Goal: Task Accomplishment & Management: Complete application form

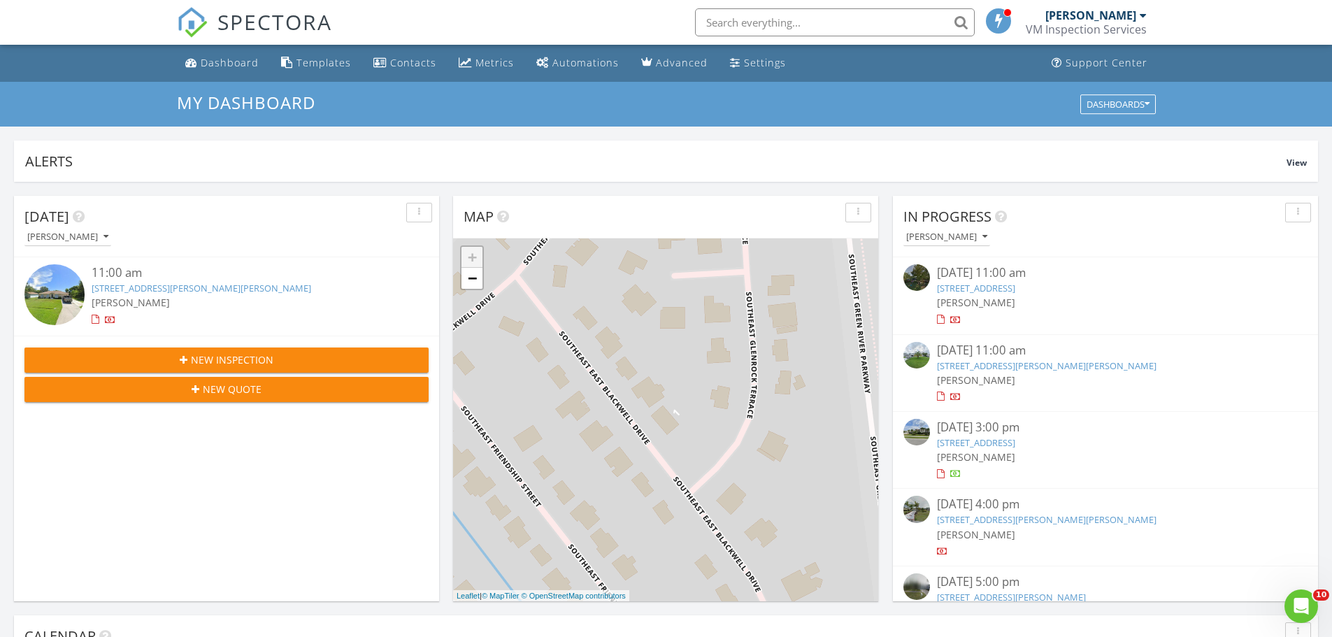
click at [720, 20] on input "text" at bounding box center [835, 22] width 280 height 28
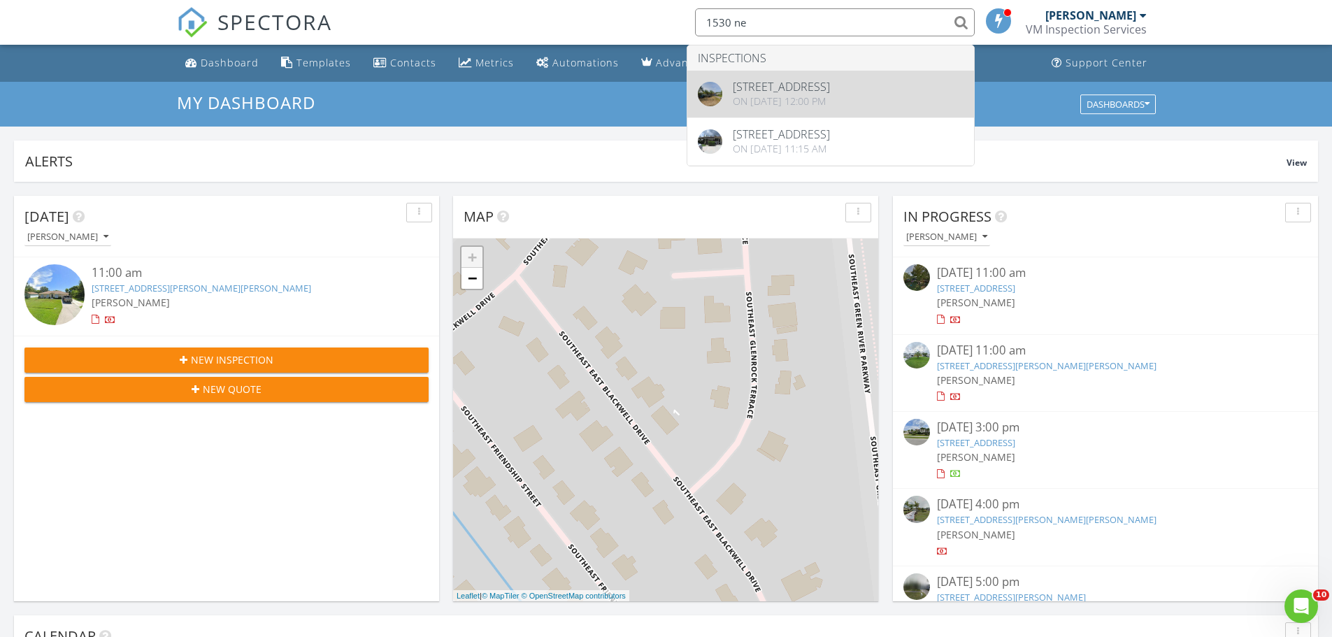
type input "1530 ne"
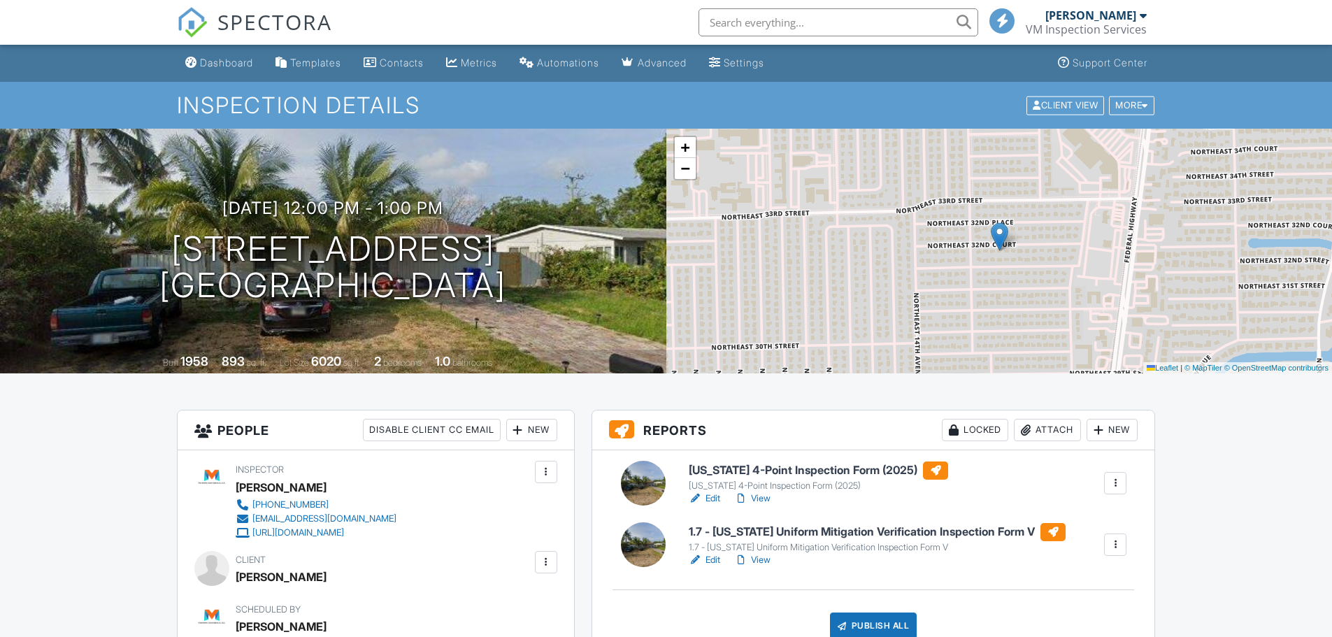
click at [708, 559] on link "Edit" at bounding box center [704, 560] width 31 height 14
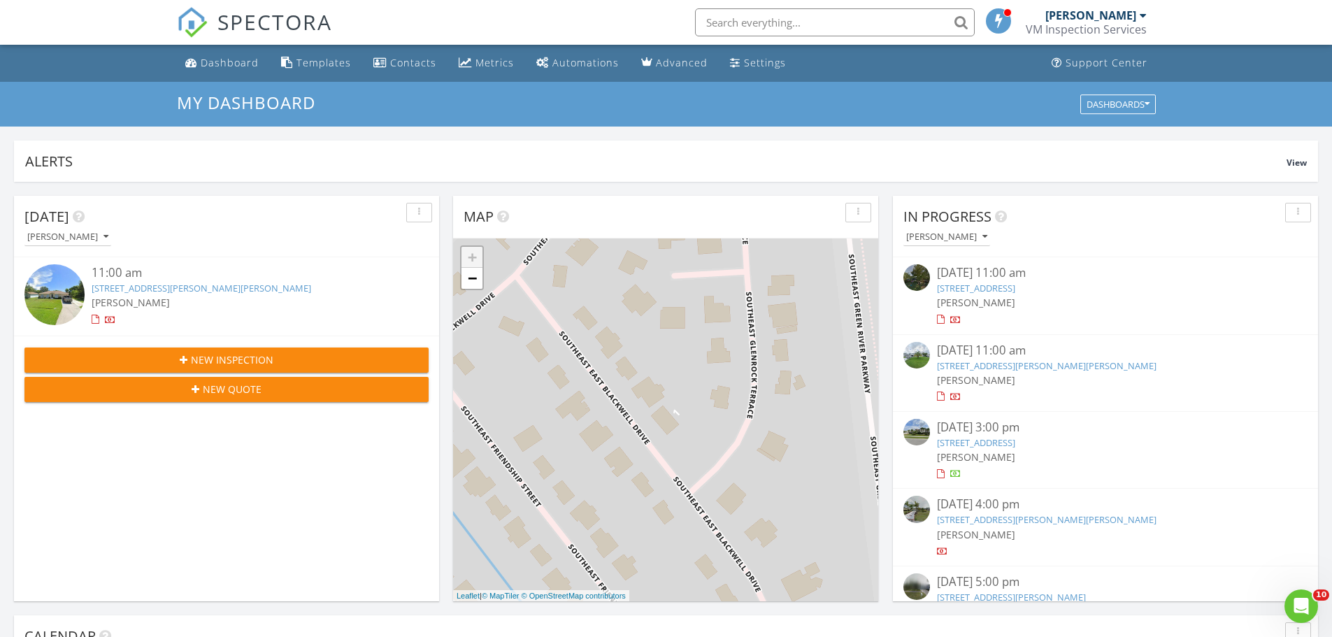
click at [166, 292] on link "3118 SE East Blackwell Dr, Port St. Lucie, FL 34952" at bounding box center [202, 288] width 220 height 13
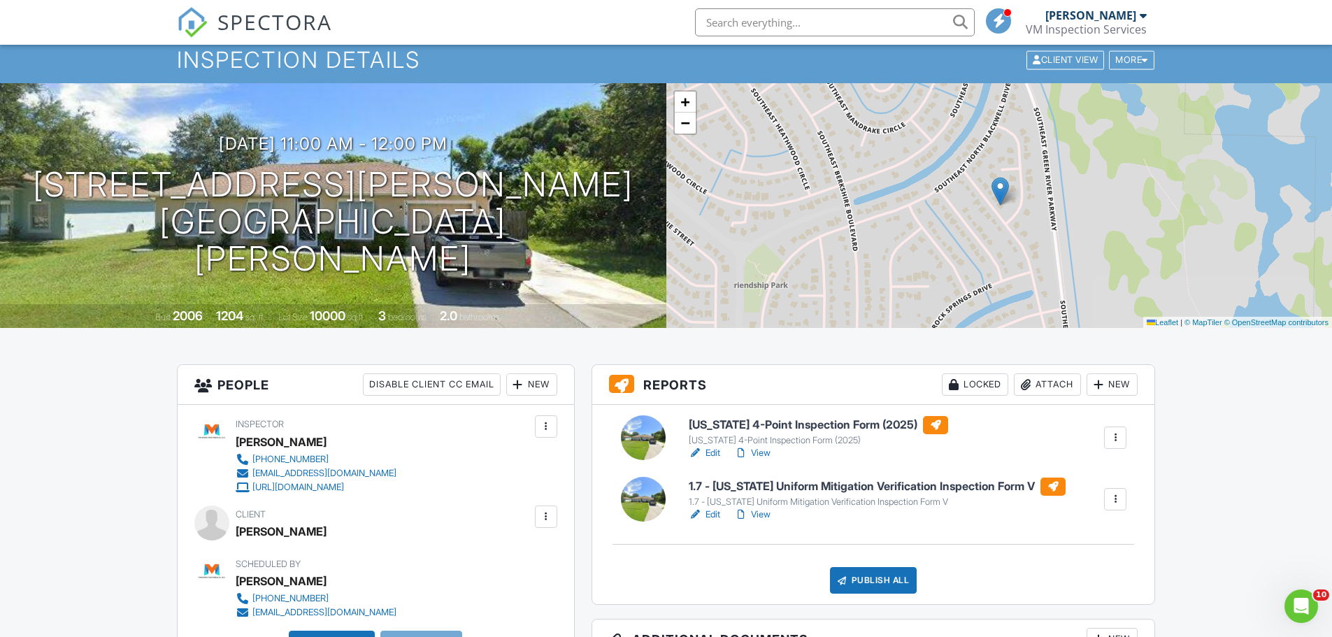
scroll to position [70, 0]
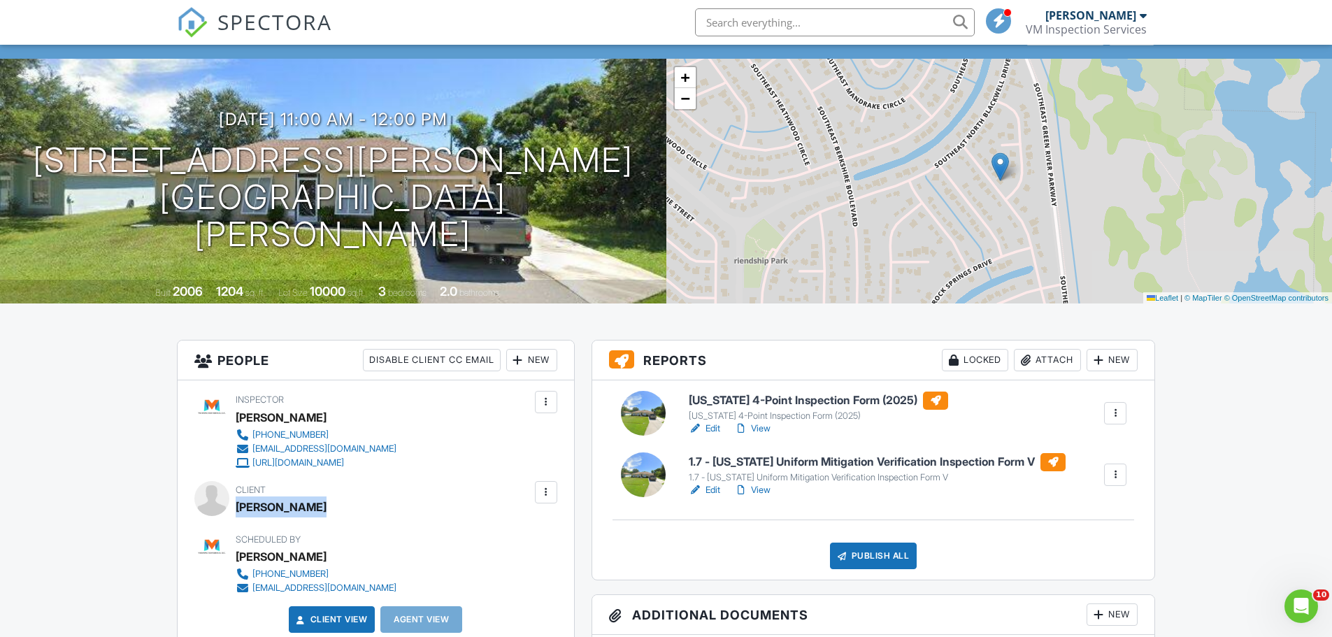
drag, startPoint x: 326, startPoint y: 506, endPoint x: 236, endPoint y: 508, distance: 90.2
click at [236, 508] on div "[PERSON_NAME]" at bounding box center [281, 506] width 91 height 21
copy div "[PERSON_NAME]"
click at [715, 429] on link "Edit" at bounding box center [704, 429] width 31 height 14
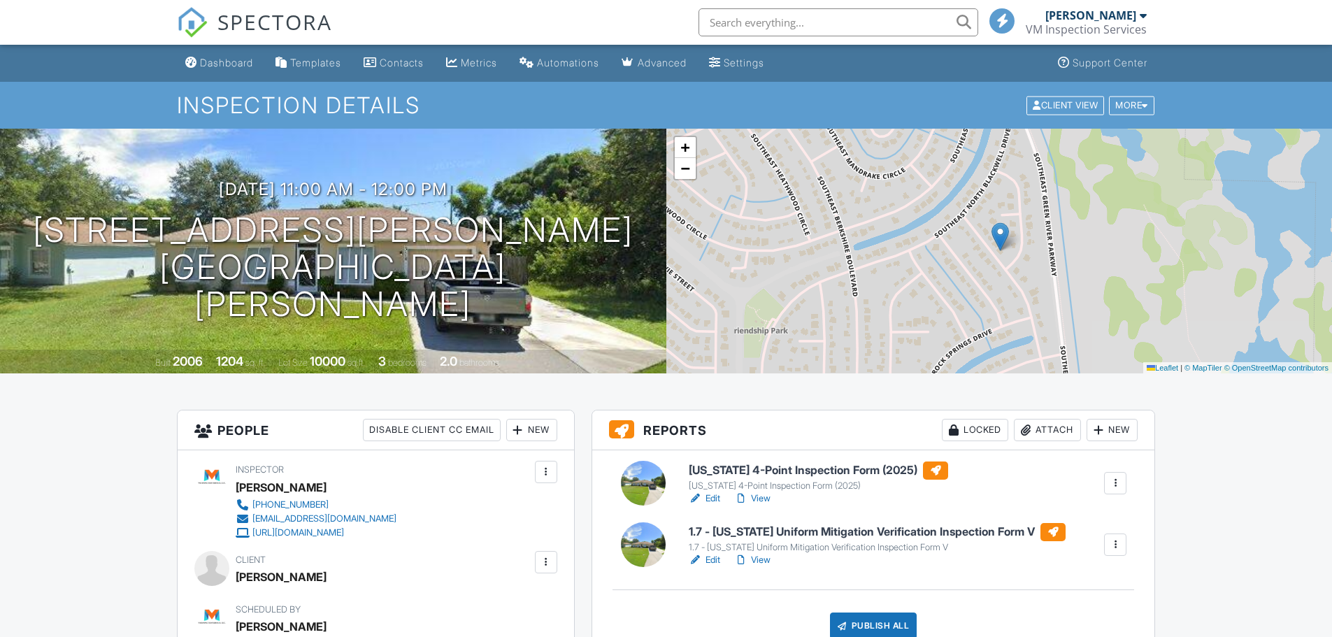
click at [712, 557] on link "Edit" at bounding box center [704, 560] width 31 height 14
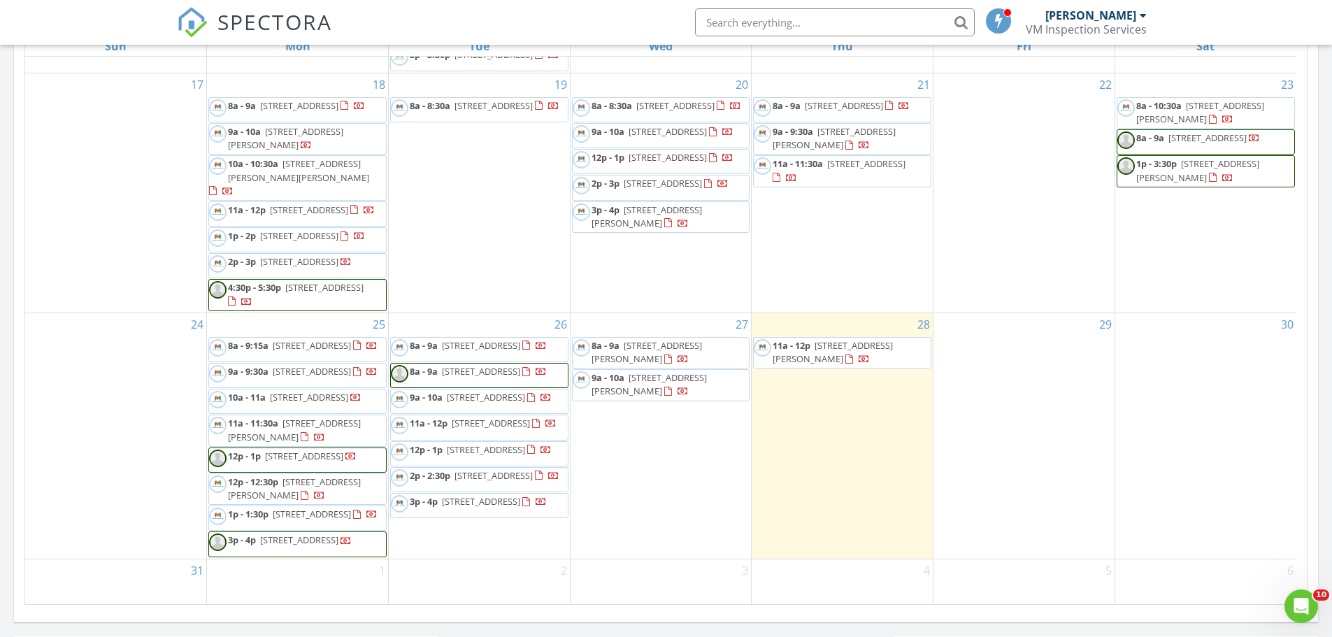
scroll to position [979, 0]
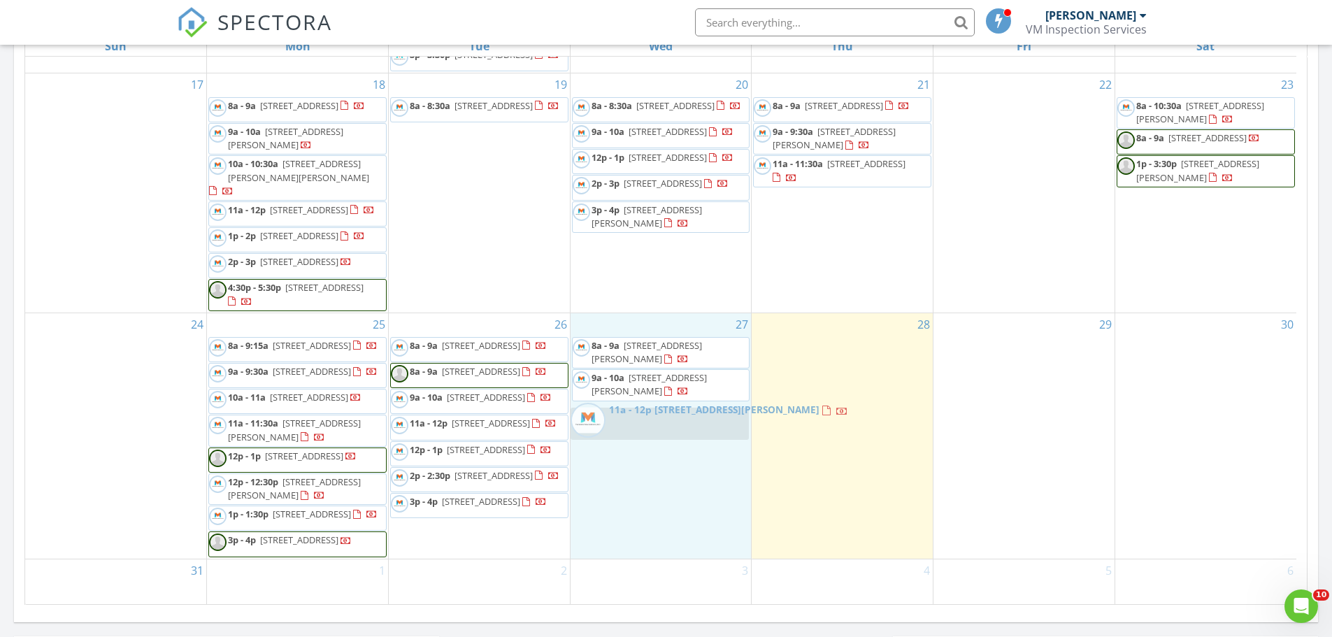
drag, startPoint x: 814, startPoint y: 361, endPoint x: 632, endPoint y: 432, distance: 195.9
click at [632, 432] on body "SPECTORA VICTOR MAMBUCA VM Inspection Services Role: Inspector Change Role Dash…" at bounding box center [666, 305] width 1332 height 1967
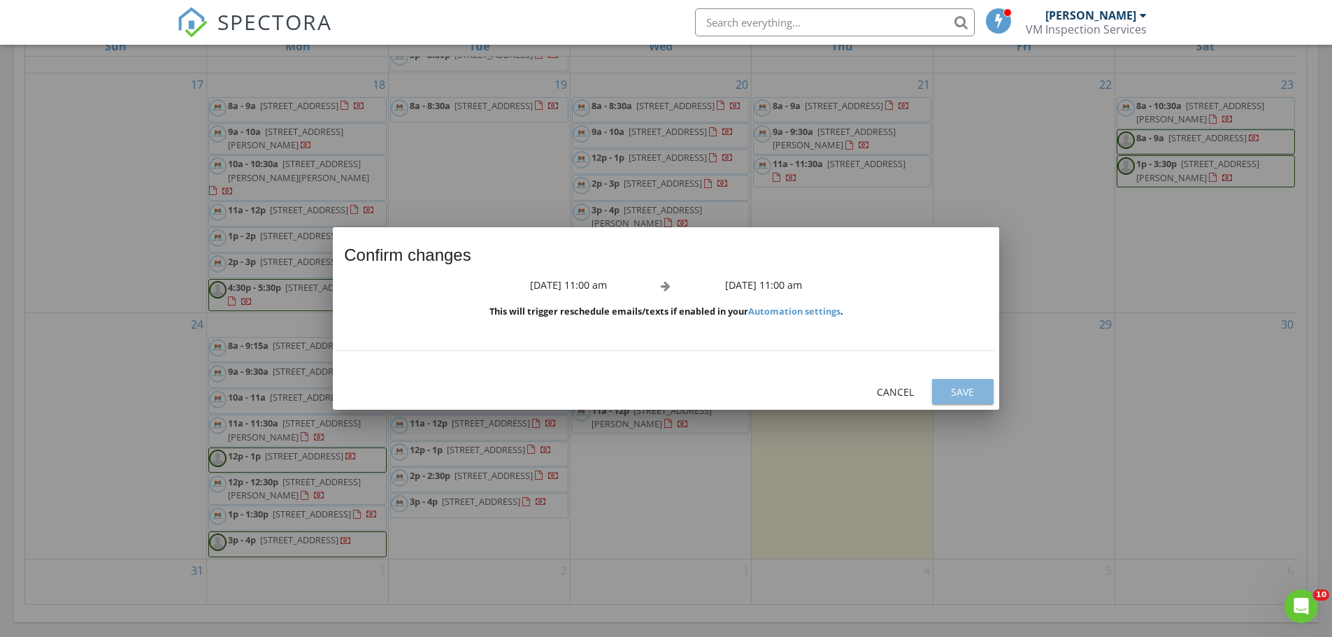
click at [977, 391] on div "Save" at bounding box center [962, 392] width 39 height 15
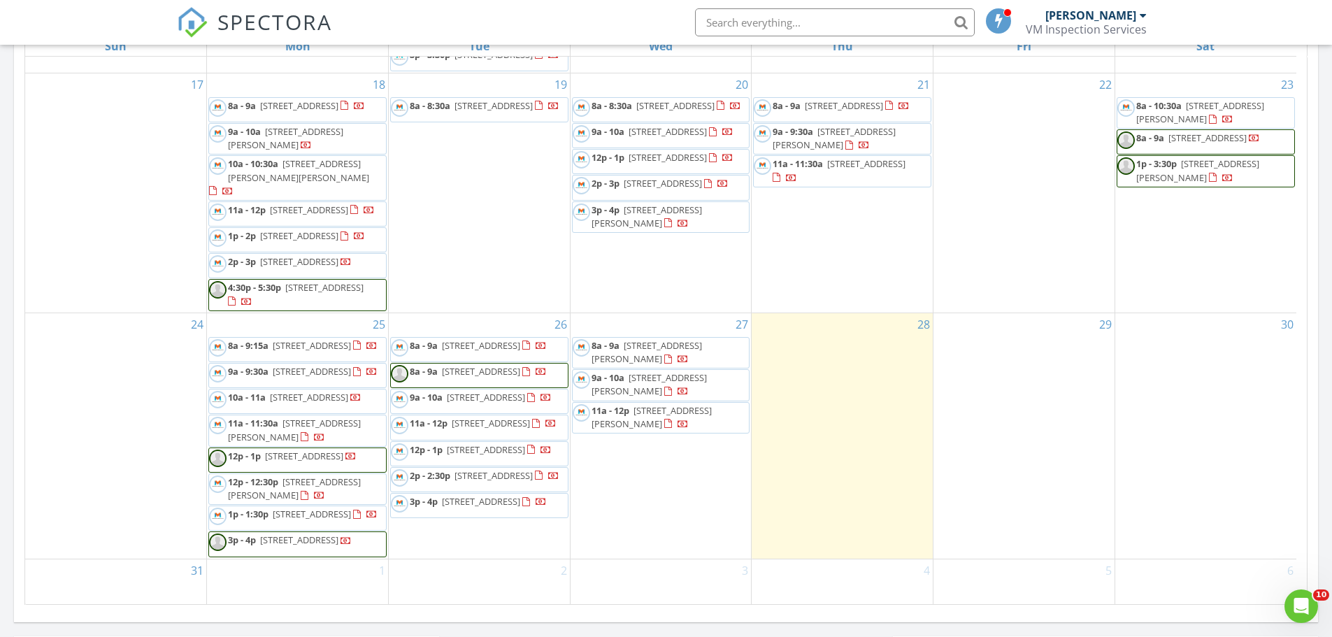
click at [642, 416] on span "11a - 12p 3118 SE East Blackwell Dr, Port St. Lucie 34952" at bounding box center [661, 417] width 177 height 27
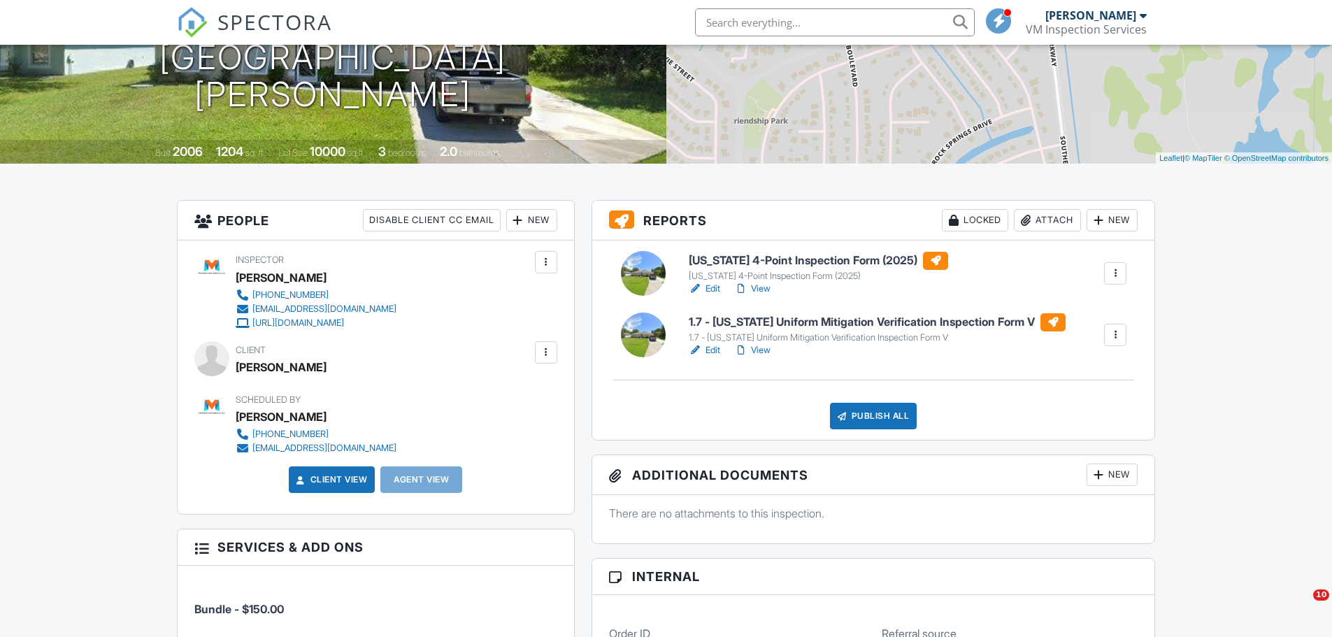
click at [710, 283] on link "Edit" at bounding box center [704, 289] width 31 height 14
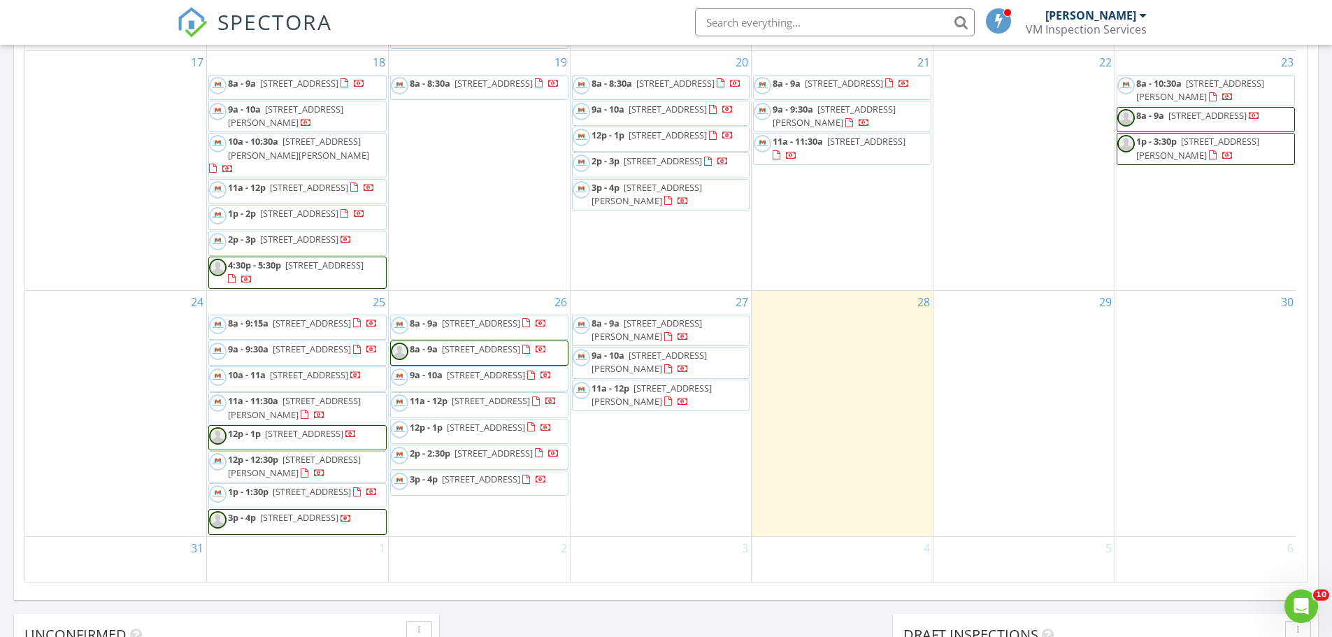
scroll to position [1017, 0]
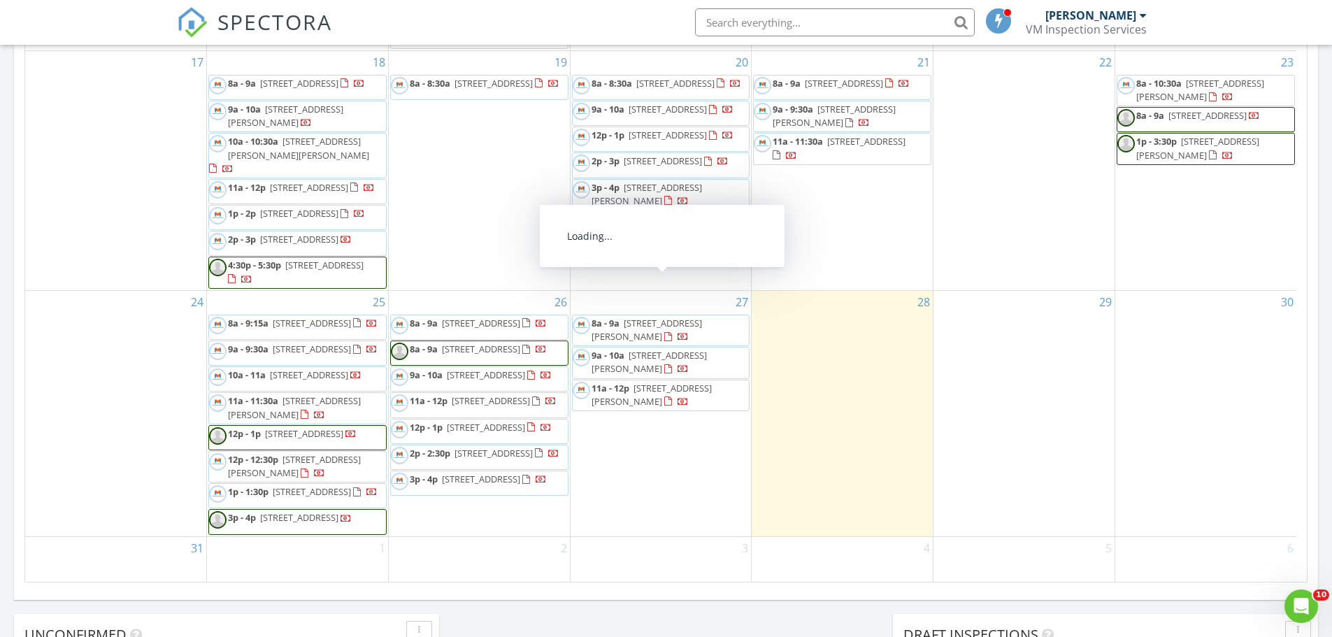
click at [653, 317] on span "2804 Ave G, Fort Pierce 34947" at bounding box center [646, 330] width 110 height 26
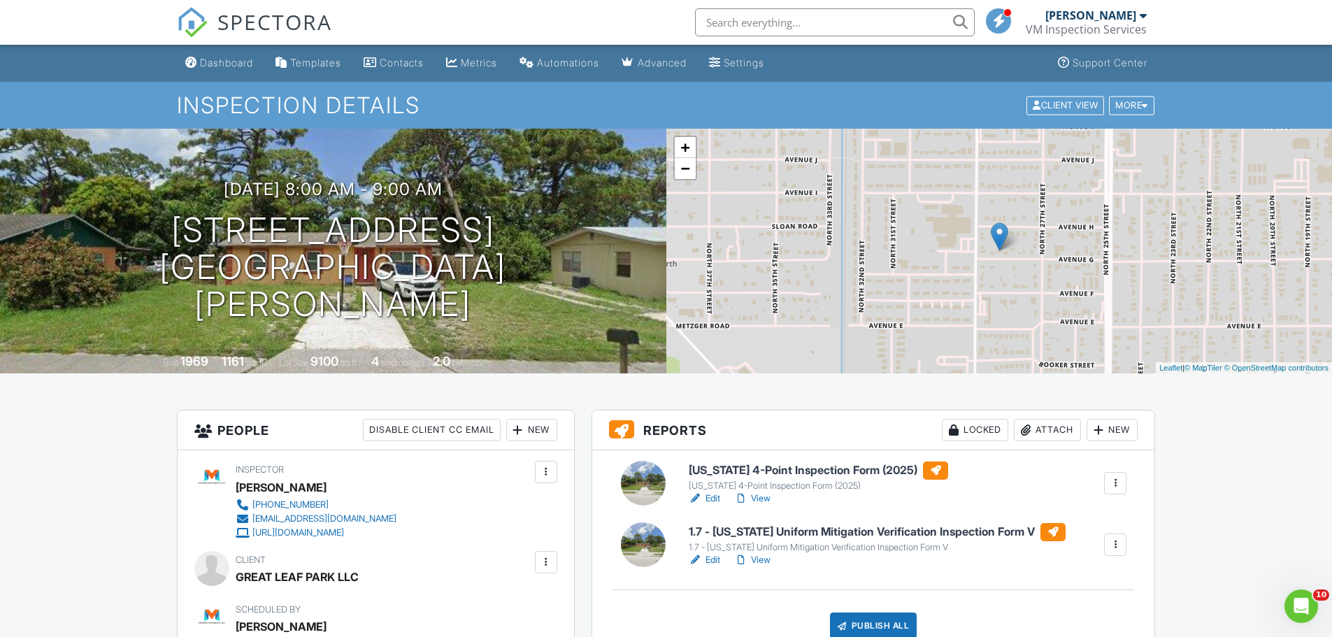
scroll to position [140, 0]
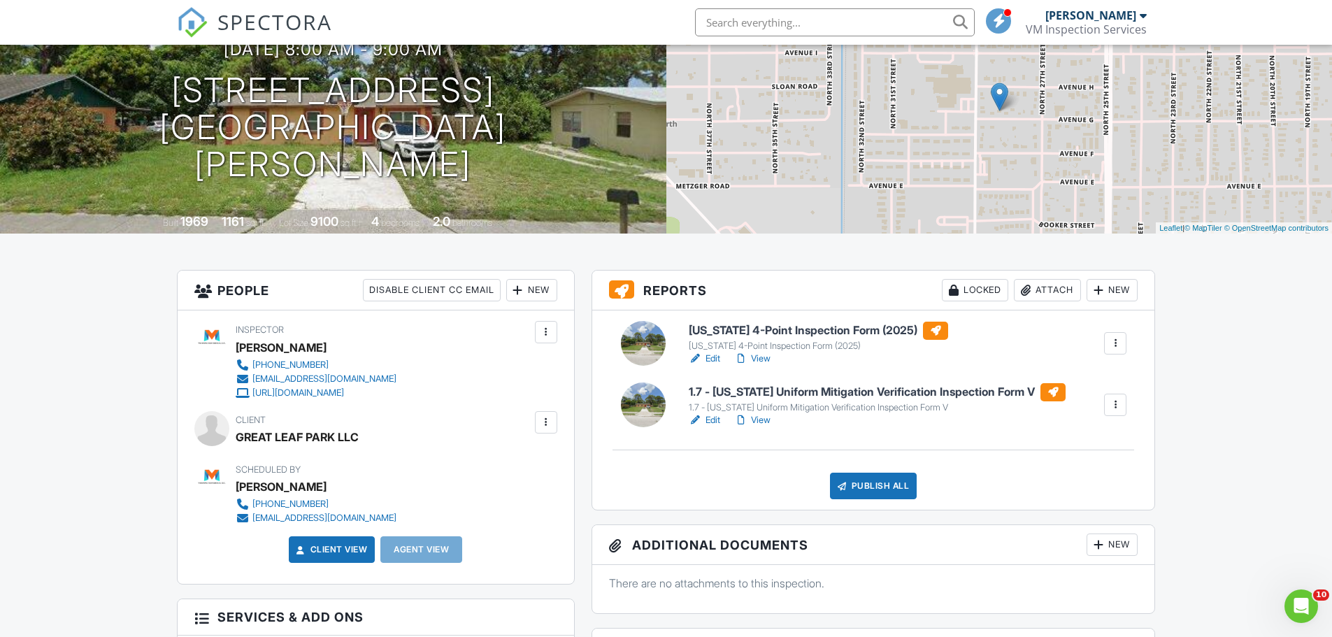
click at [710, 359] on link "Edit" at bounding box center [704, 359] width 31 height 14
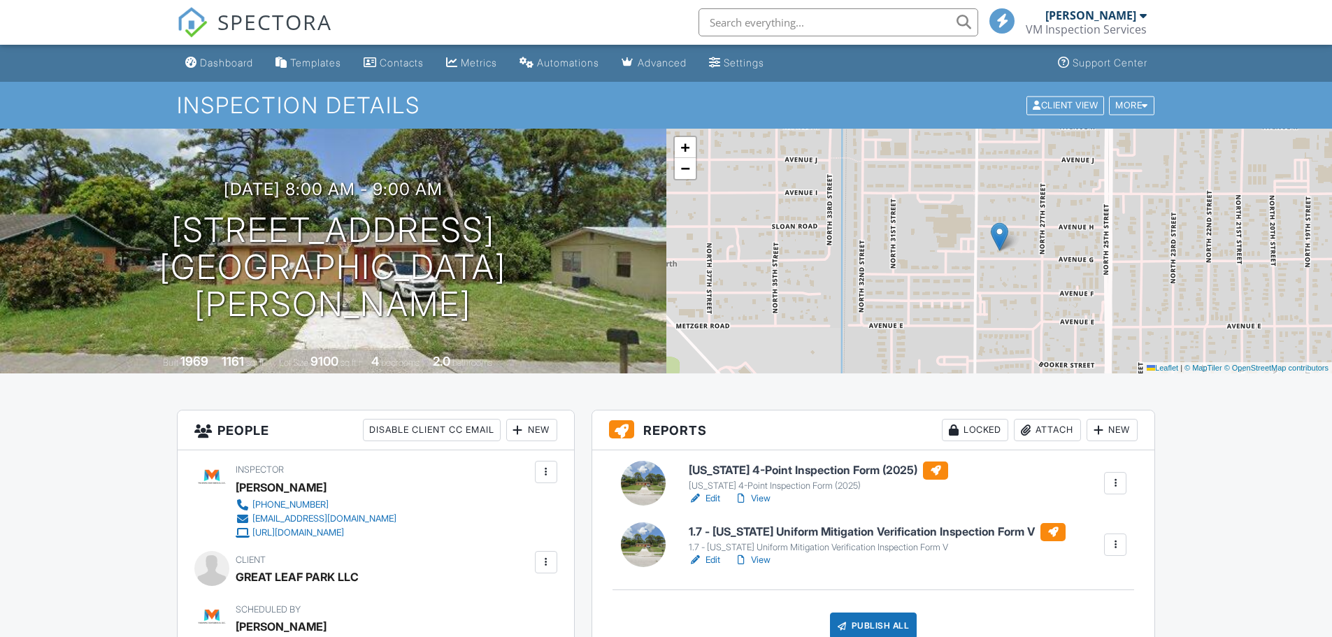
click at [708, 557] on link "Edit" at bounding box center [704, 560] width 31 height 14
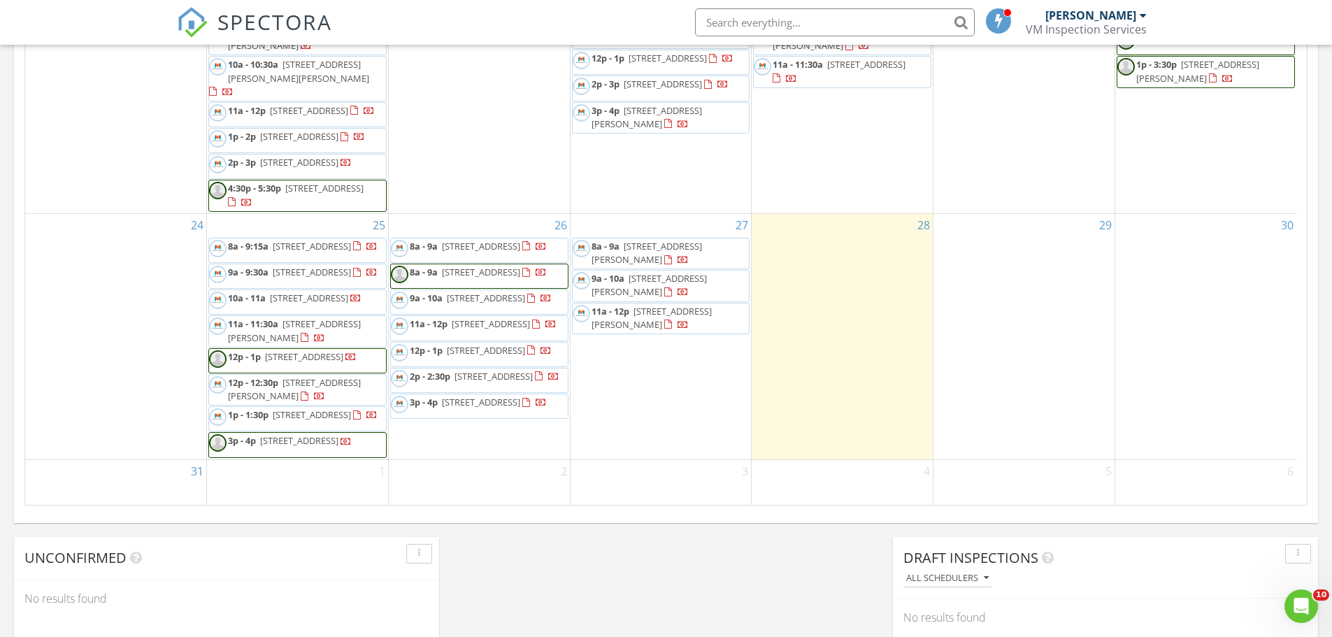
scroll to position [979, 0]
click at [647, 276] on span "3707 Avenue M, Fort Pierce 34947" at bounding box center [648, 285] width 115 height 26
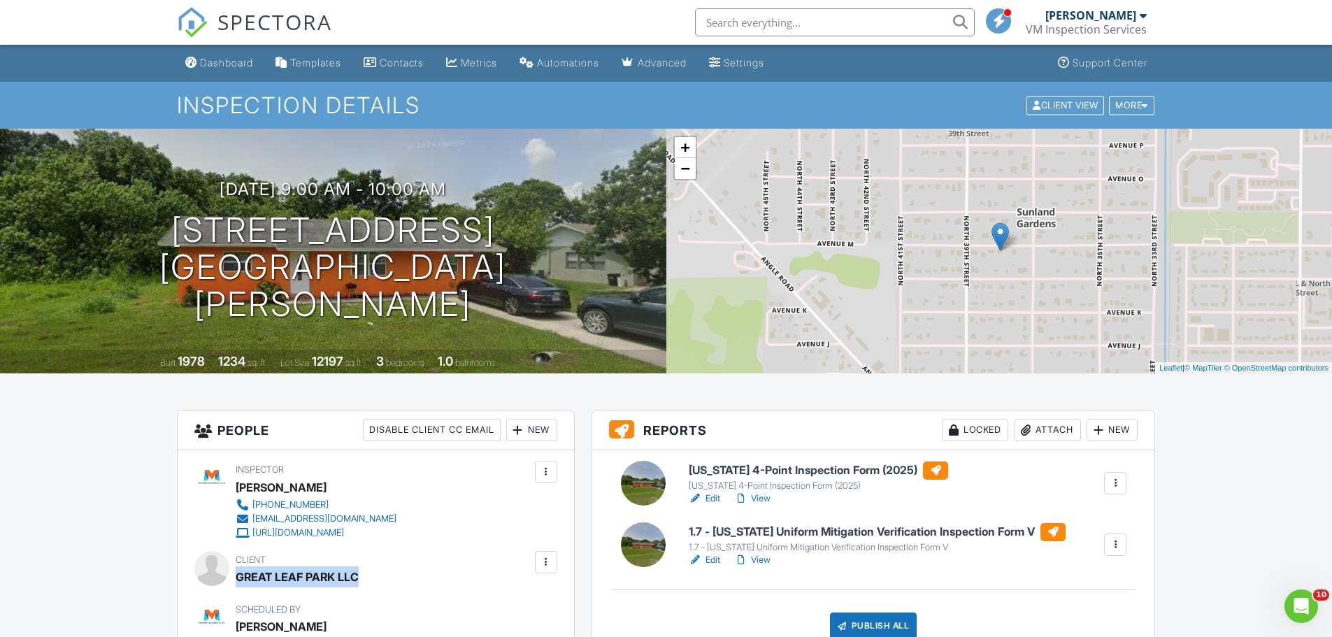
drag, startPoint x: 358, startPoint y: 577, endPoint x: 238, endPoint y: 582, distance: 119.7
click at [238, 582] on div "GREAT LEAF PARK LLC" at bounding box center [297, 576] width 123 height 21
copy div "GREAT LEAF PARK LLC"
click at [708, 501] on link "Edit" at bounding box center [704, 498] width 31 height 14
click at [710, 559] on link "Edit" at bounding box center [704, 560] width 31 height 14
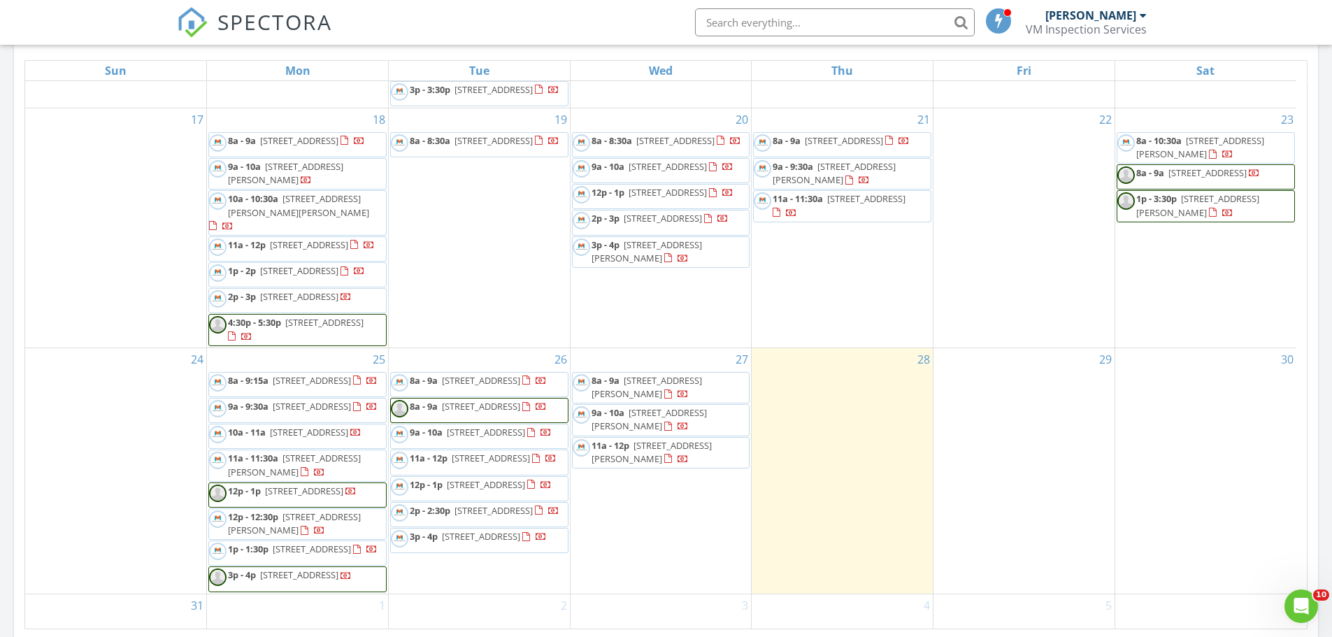
scroll to position [1017, 0]
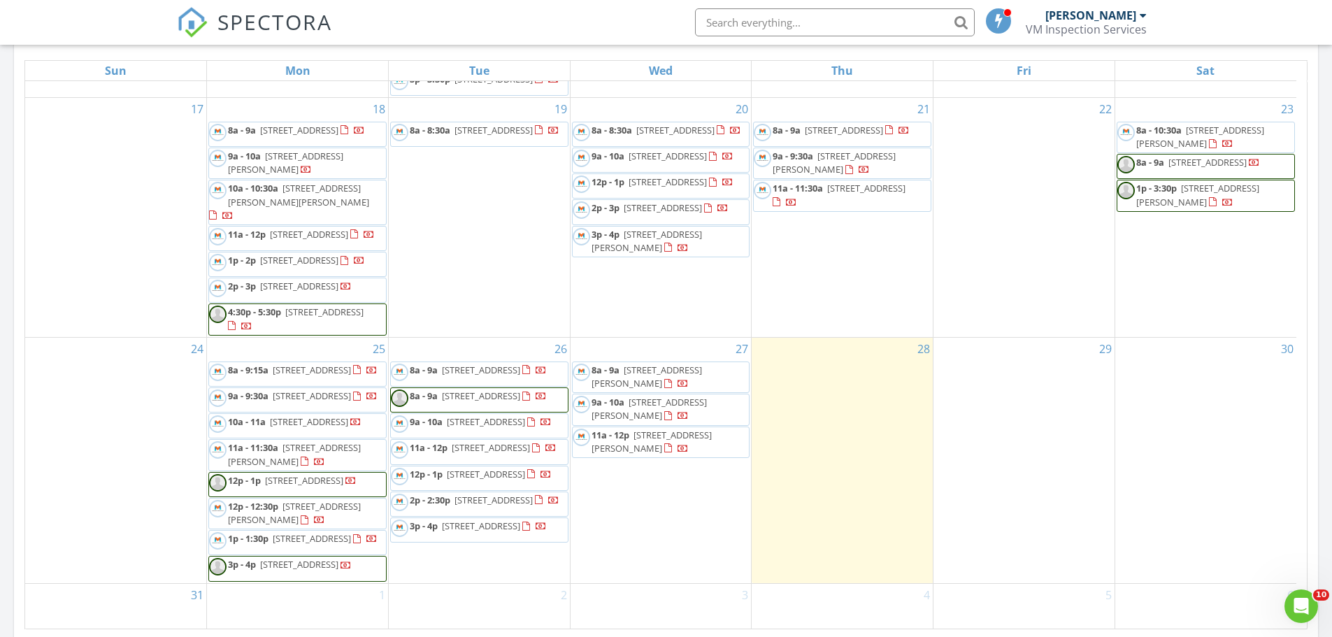
click at [461, 364] on span "19038 SE Loxahatchee River Rd, Jupiter 33458" at bounding box center [481, 370] width 78 height 13
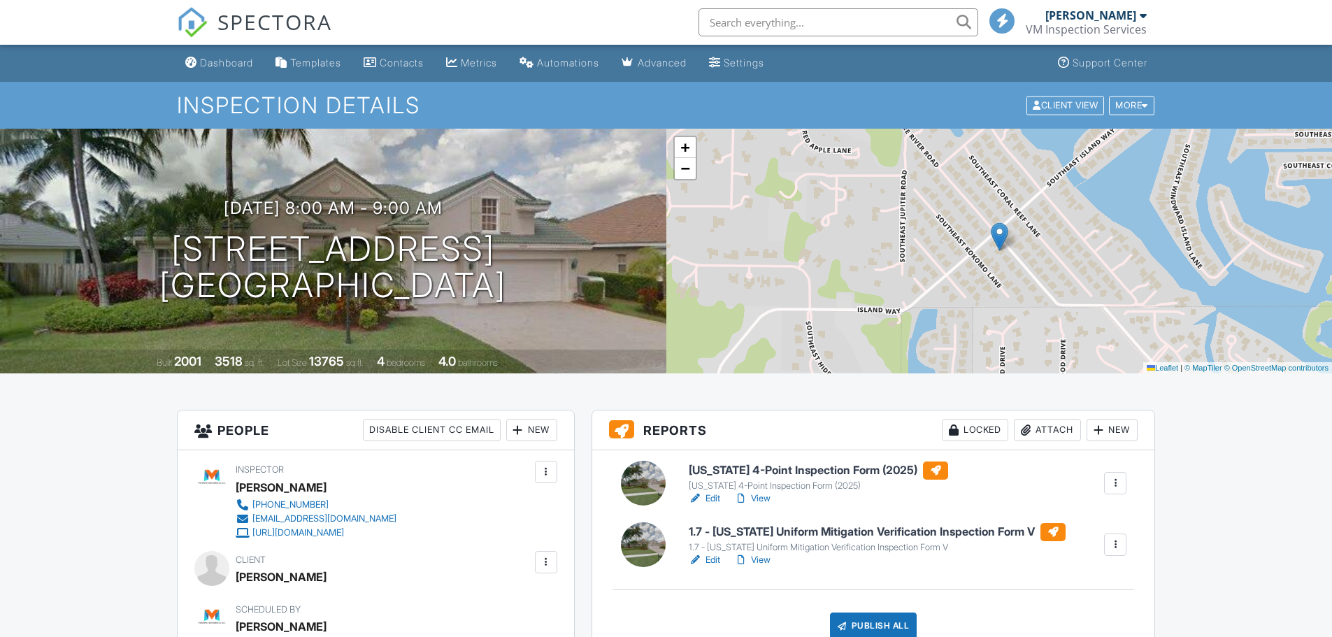
click at [709, 556] on link "Edit" at bounding box center [704, 560] width 31 height 14
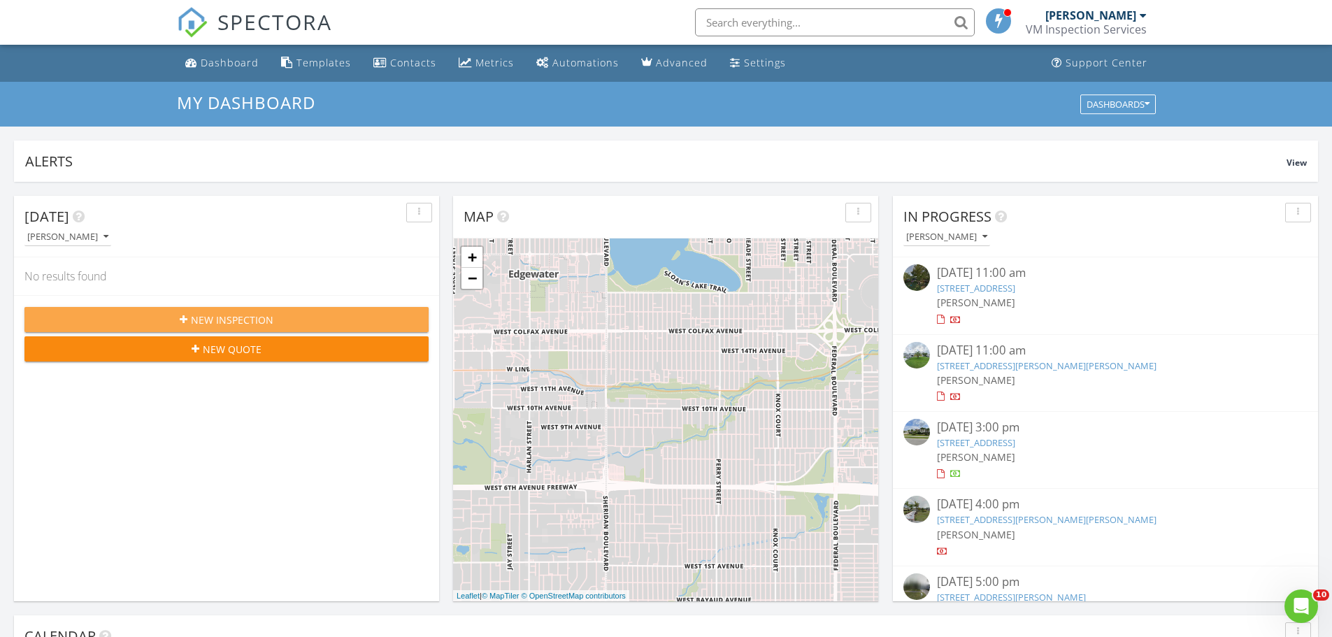
click at [204, 321] on span "New Inspection" at bounding box center [232, 320] width 82 height 15
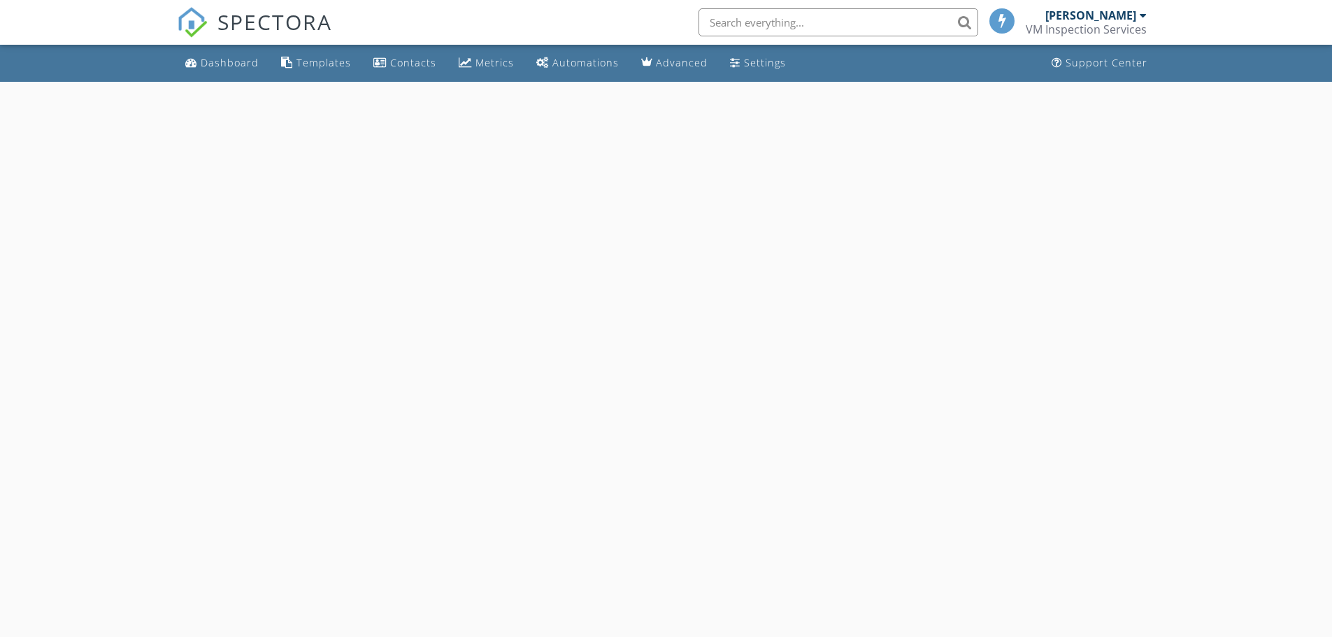
select select "7"
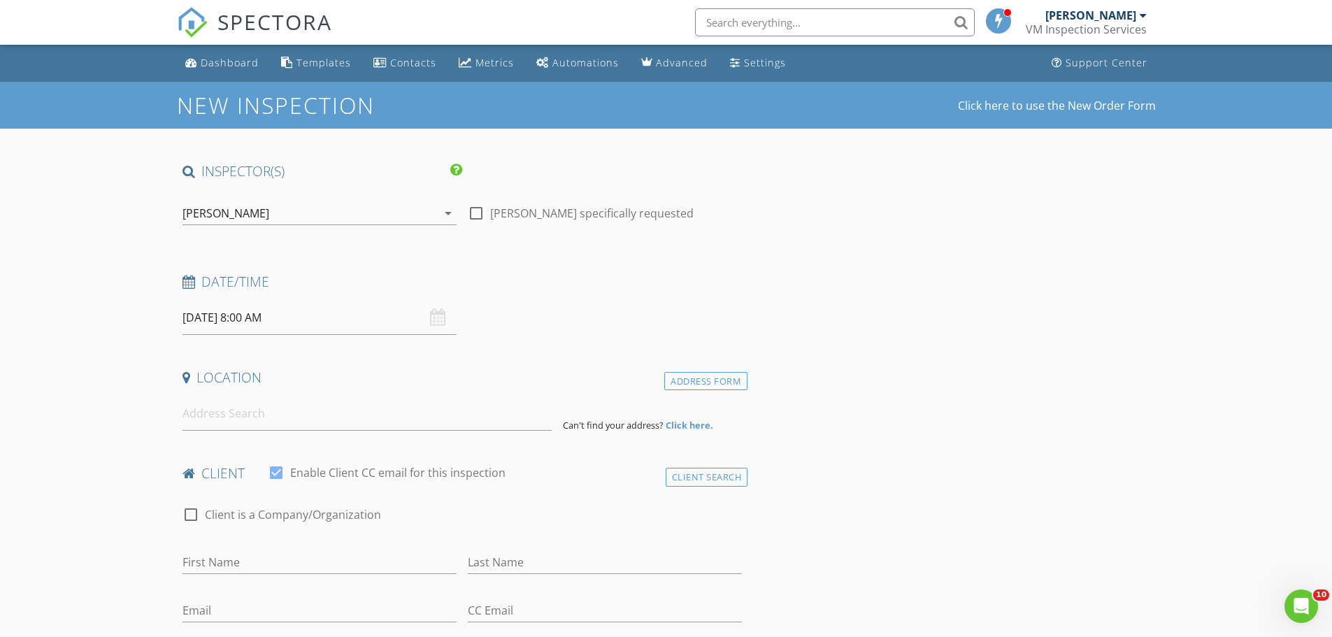
click at [250, 314] on input "08/29/2025 8:00 AM" at bounding box center [319, 318] width 274 height 34
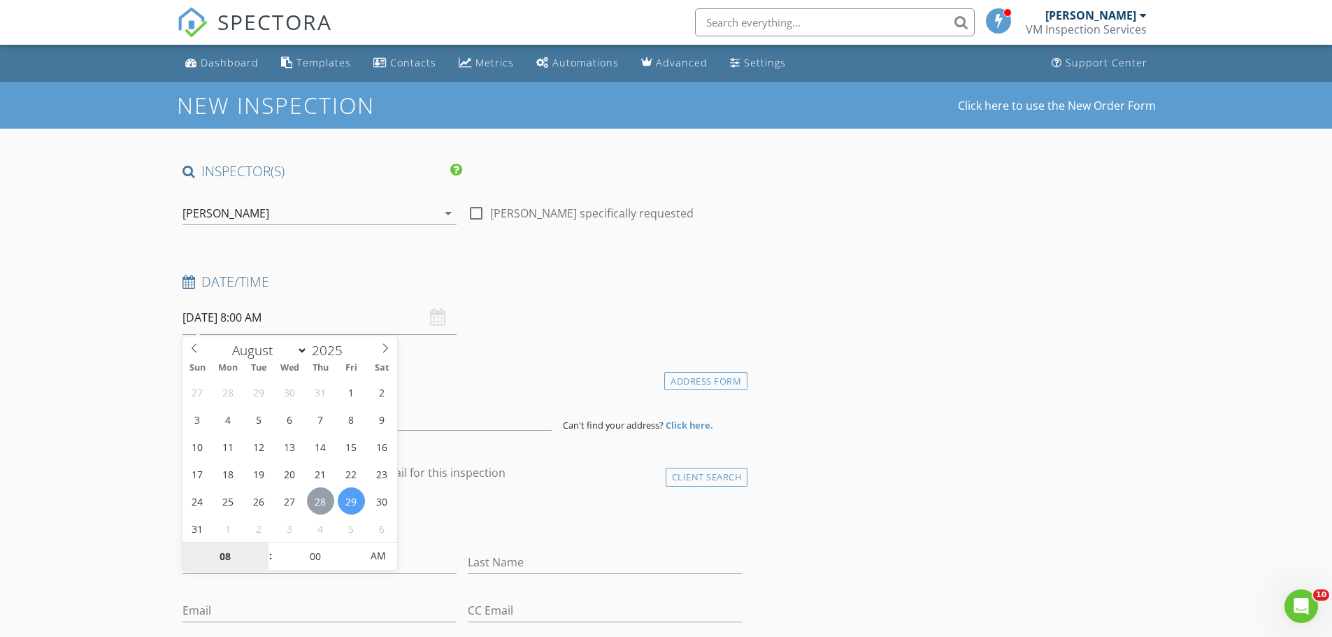
type input "08/28/2025 8:00 AM"
drag, startPoint x: 148, startPoint y: 414, endPoint x: 168, endPoint y: 419, distance: 20.2
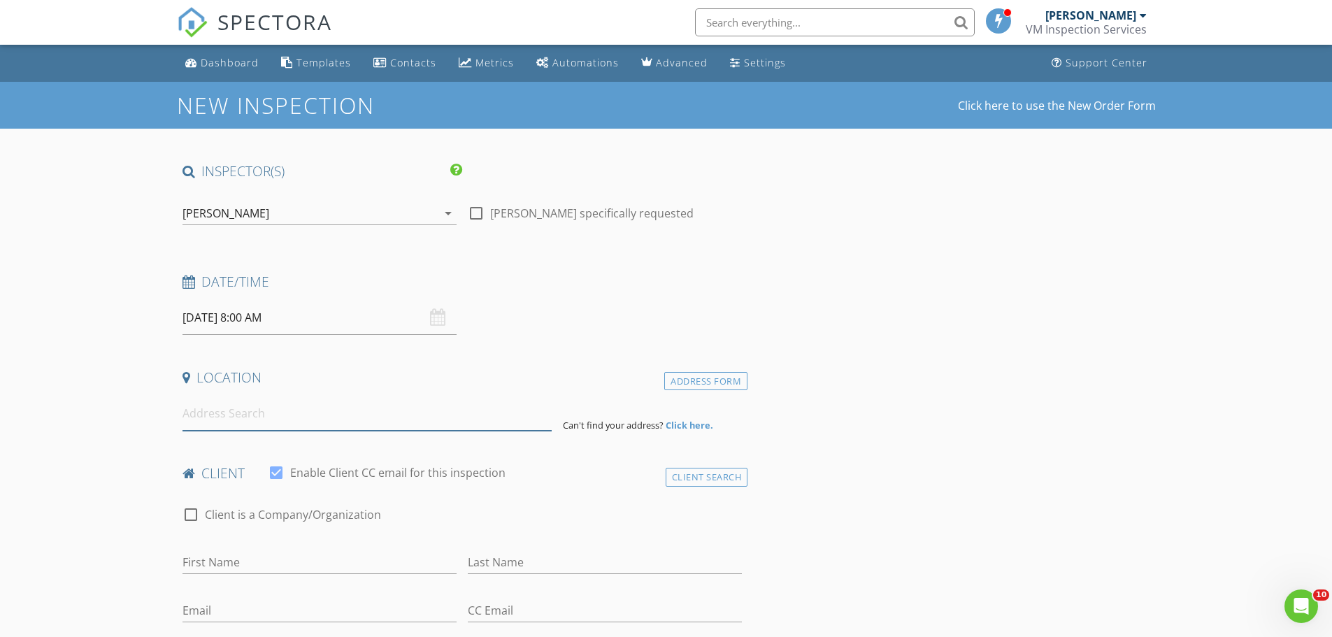
click at [202, 416] on input at bounding box center [366, 413] width 369 height 34
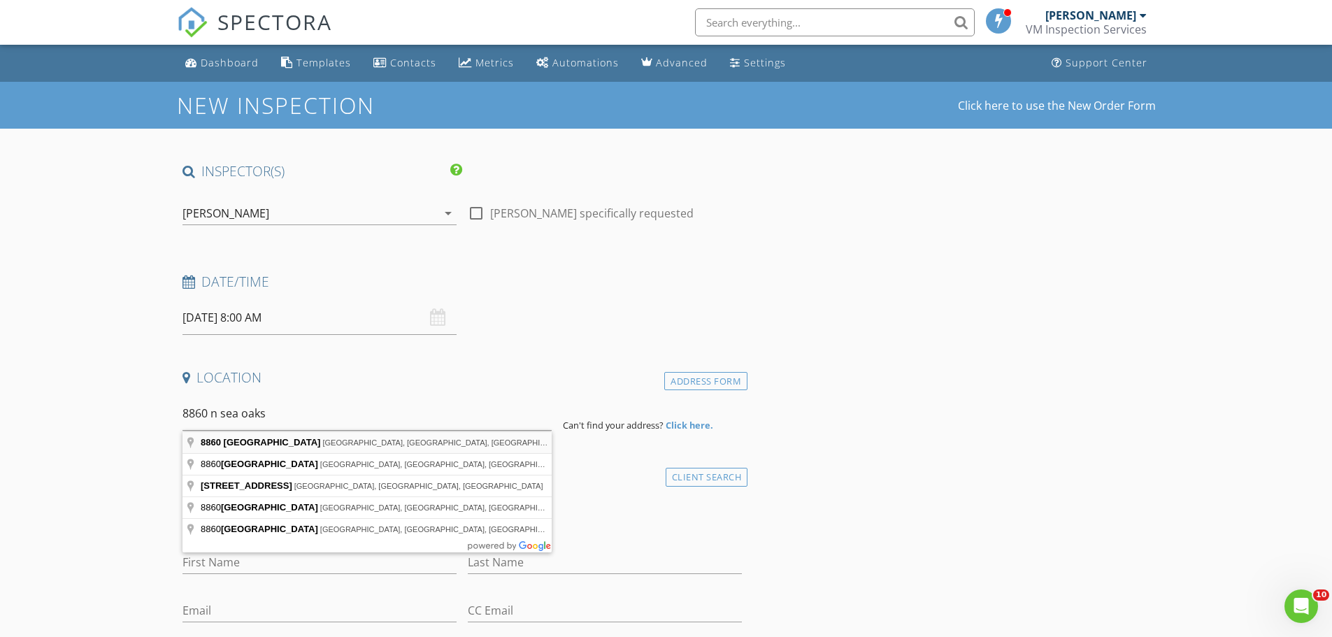
type input "8860 North Sea Oaks Way, Vero Beach, FL, USA"
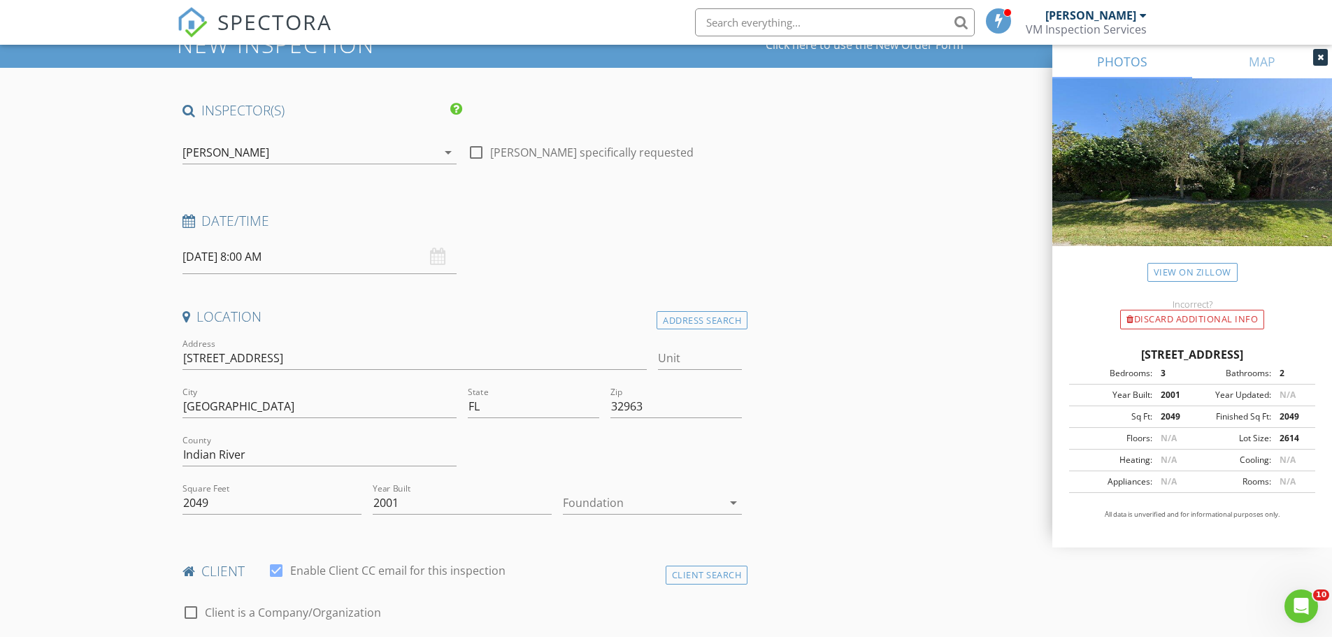
scroll to position [70, 0]
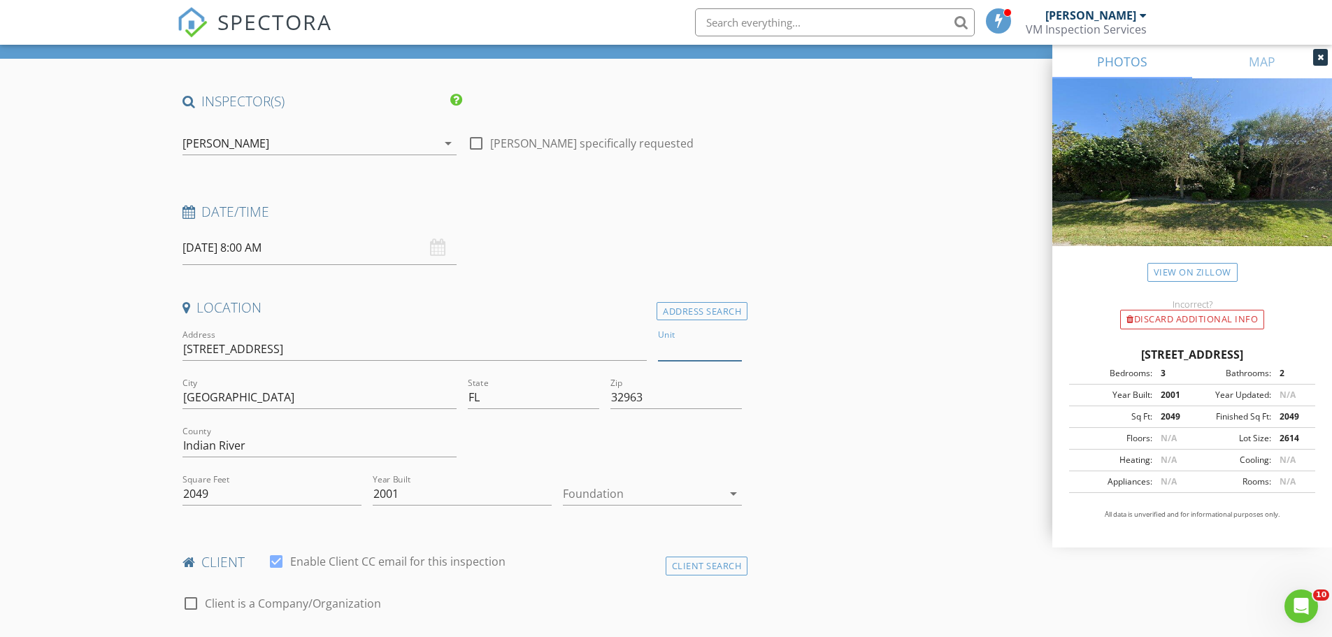
click at [681, 349] on input "Unit" at bounding box center [700, 349] width 84 height 23
type input "107"
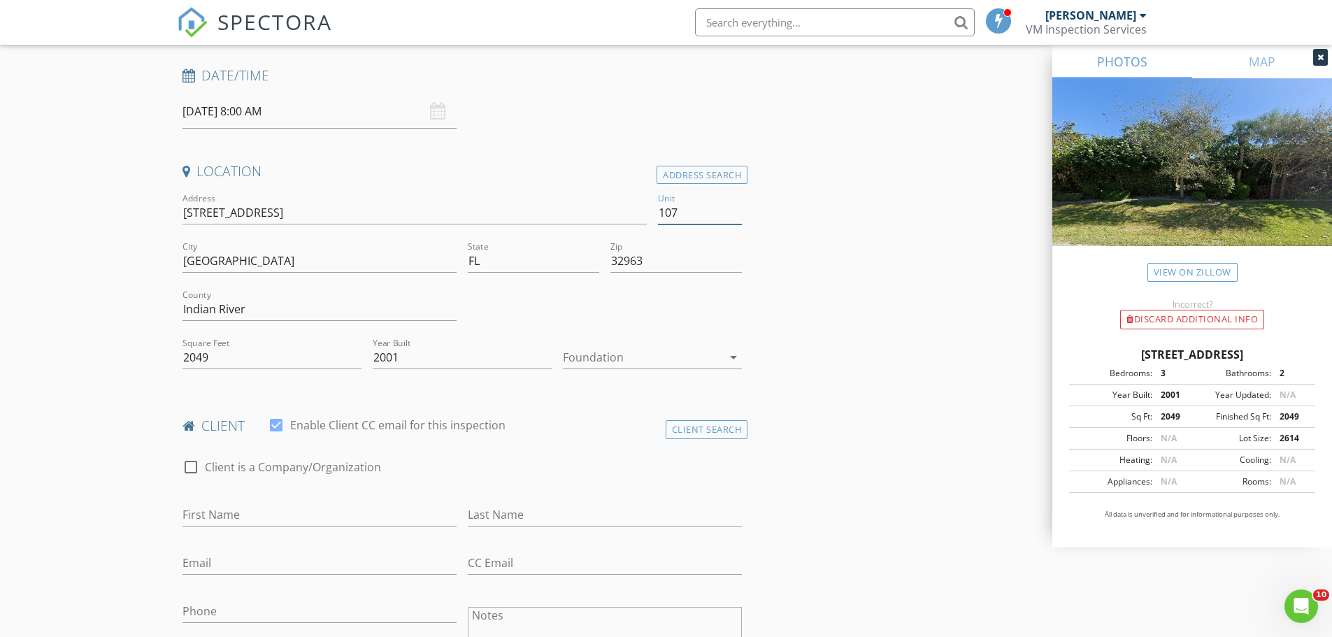
scroll to position [280, 0]
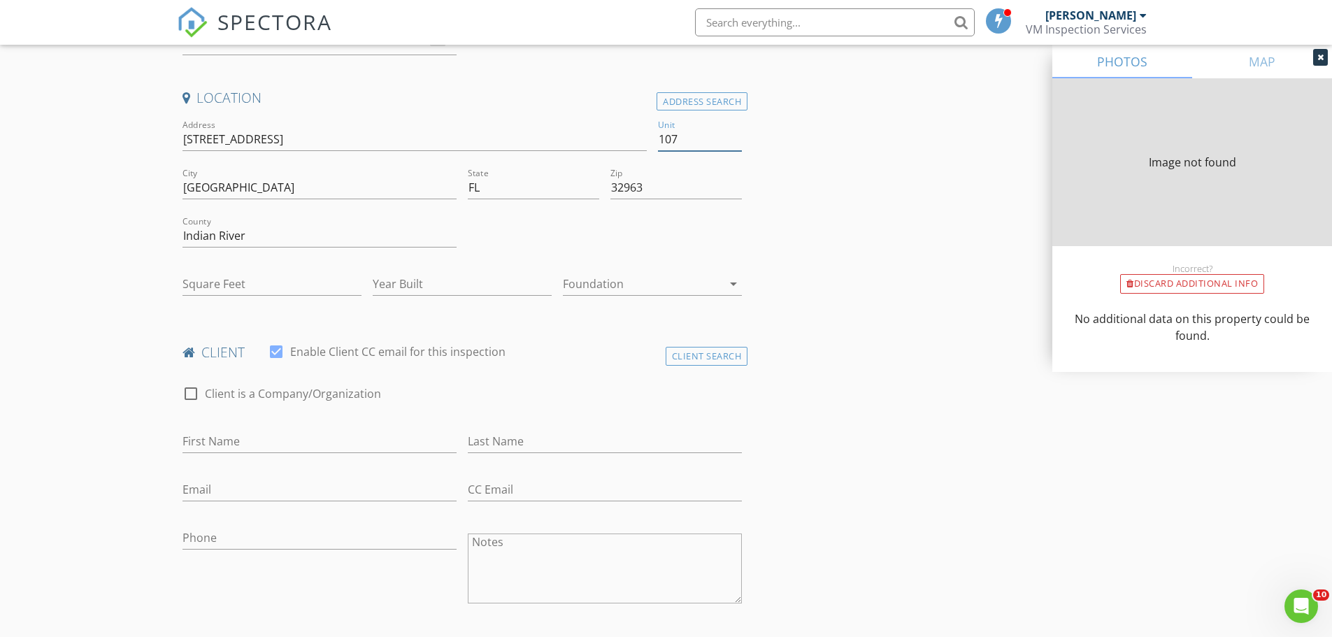
type input "2049"
type input "2001"
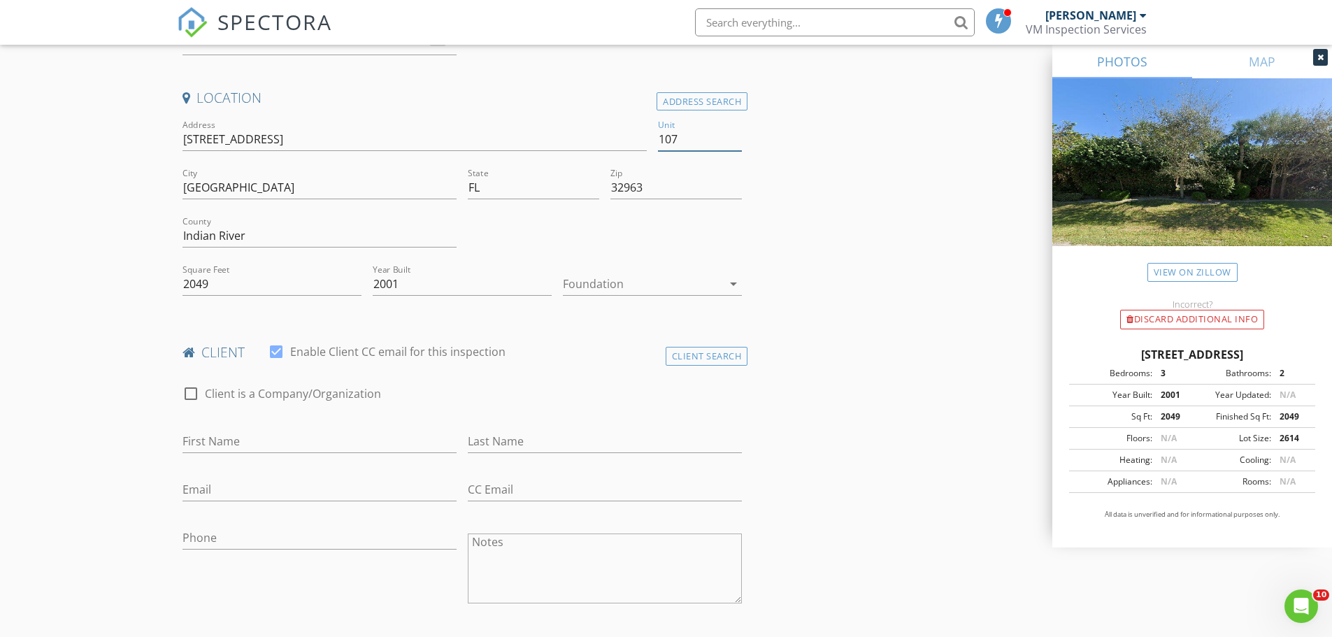
type input "107"
click at [243, 440] on input "First Name" at bounding box center [319, 441] width 274 height 23
type input "b"
type input "BRIAN"
type input "O"
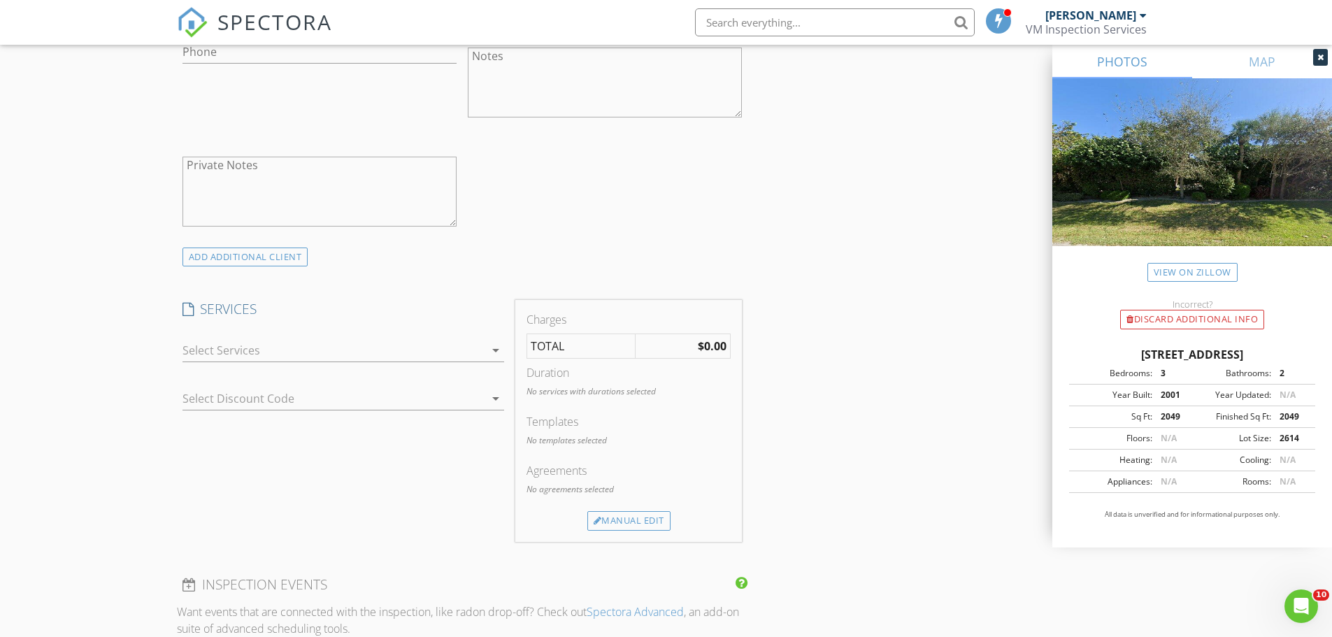
scroll to position [769, 0]
type input "PILGRIM"
click at [361, 342] on div at bounding box center [333, 347] width 302 height 22
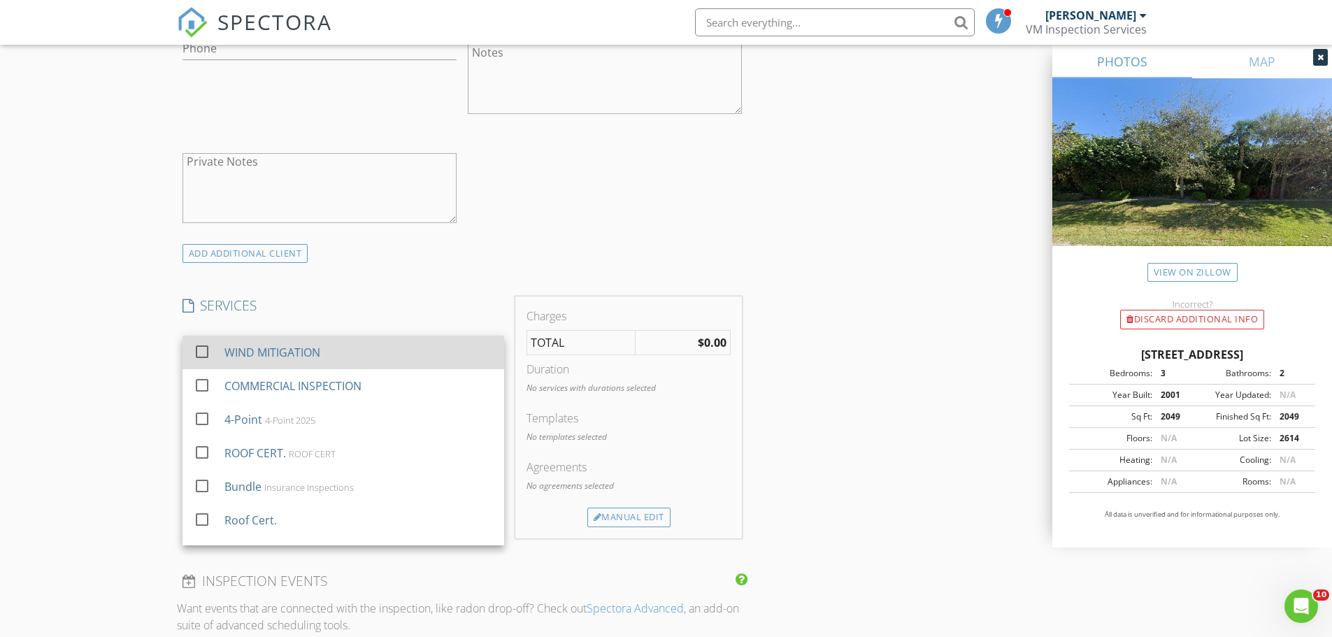
drag, startPoint x: 197, startPoint y: 350, endPoint x: 203, endPoint y: 368, distance: 19.0
click at [198, 350] on div at bounding box center [202, 352] width 24 height 24
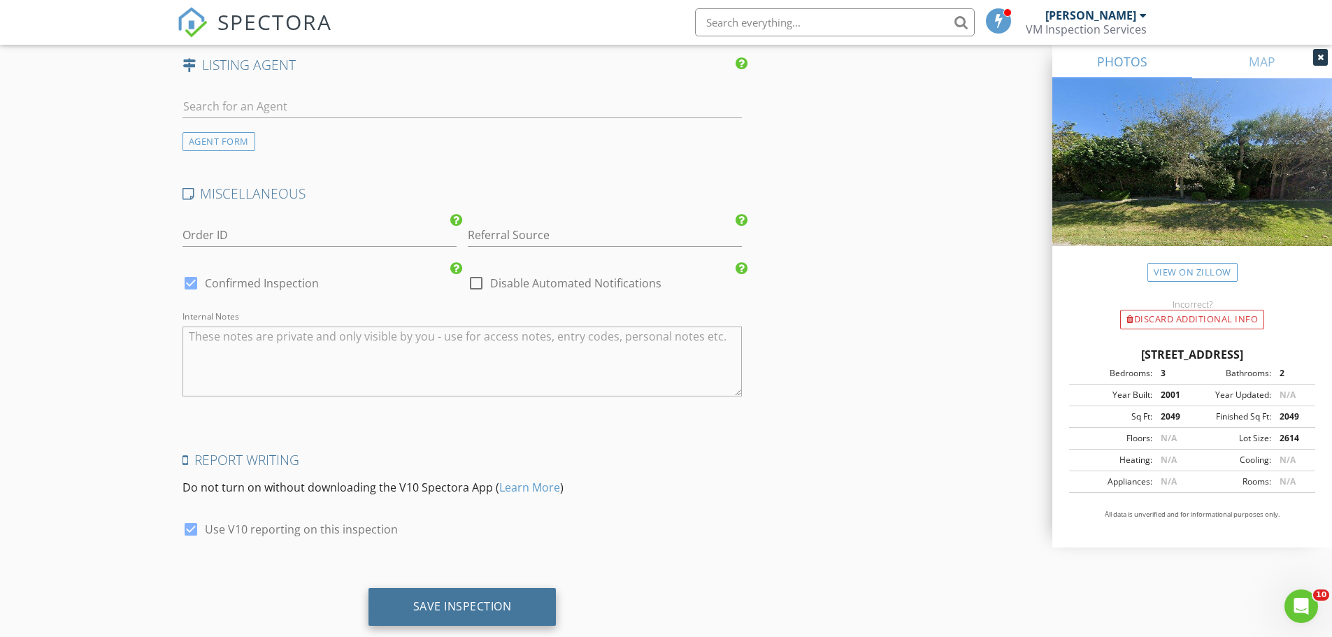
scroll to position [1745, 0]
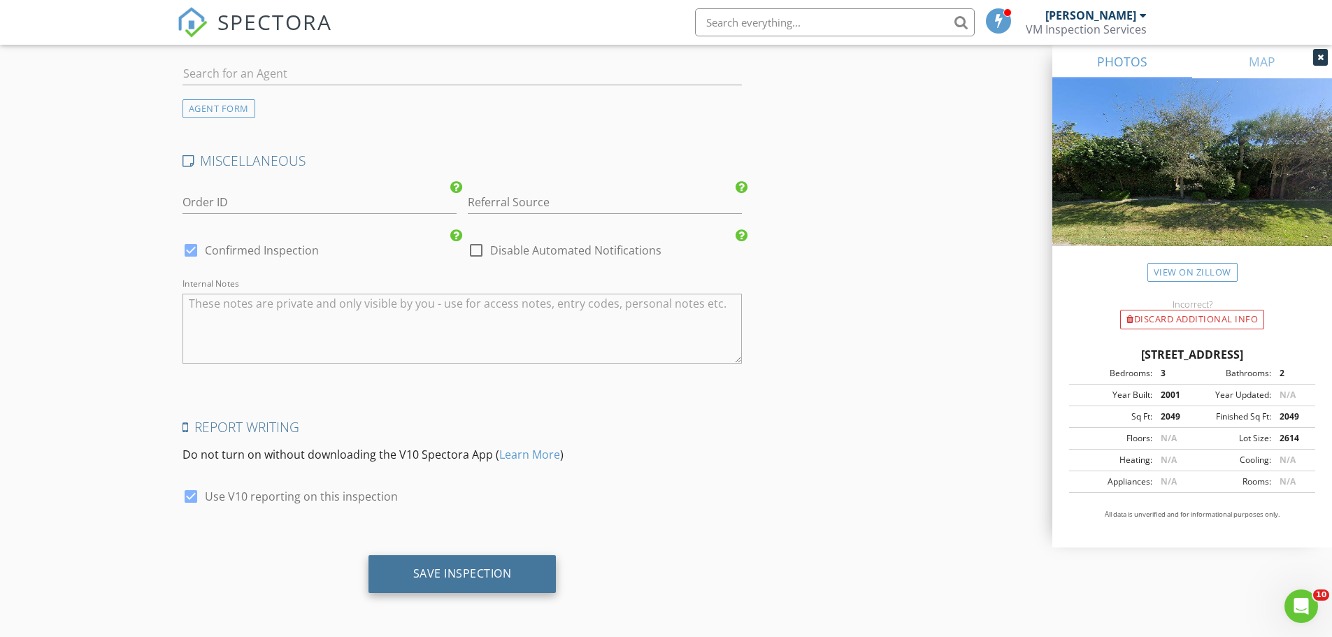
click at [481, 570] on div "Save Inspection" at bounding box center [462, 573] width 99 height 14
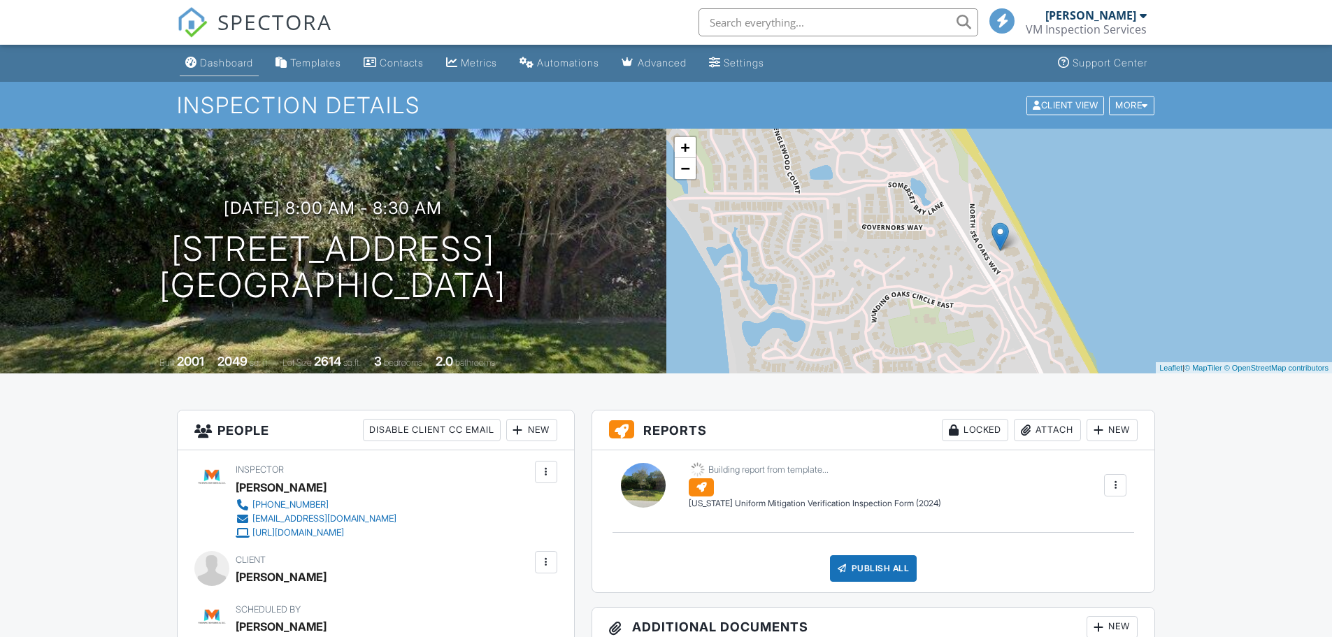
click at [224, 57] on div "Dashboard" at bounding box center [226, 63] width 53 height 12
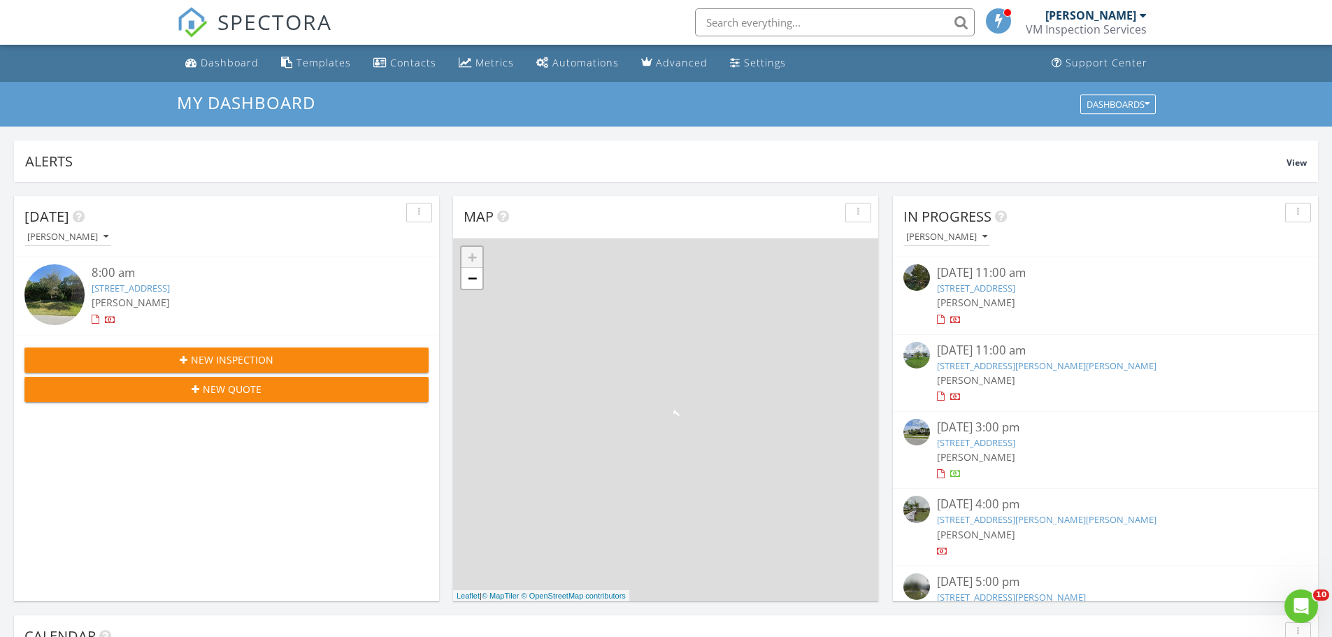
click at [215, 364] on span "New Inspection" at bounding box center [232, 359] width 82 height 15
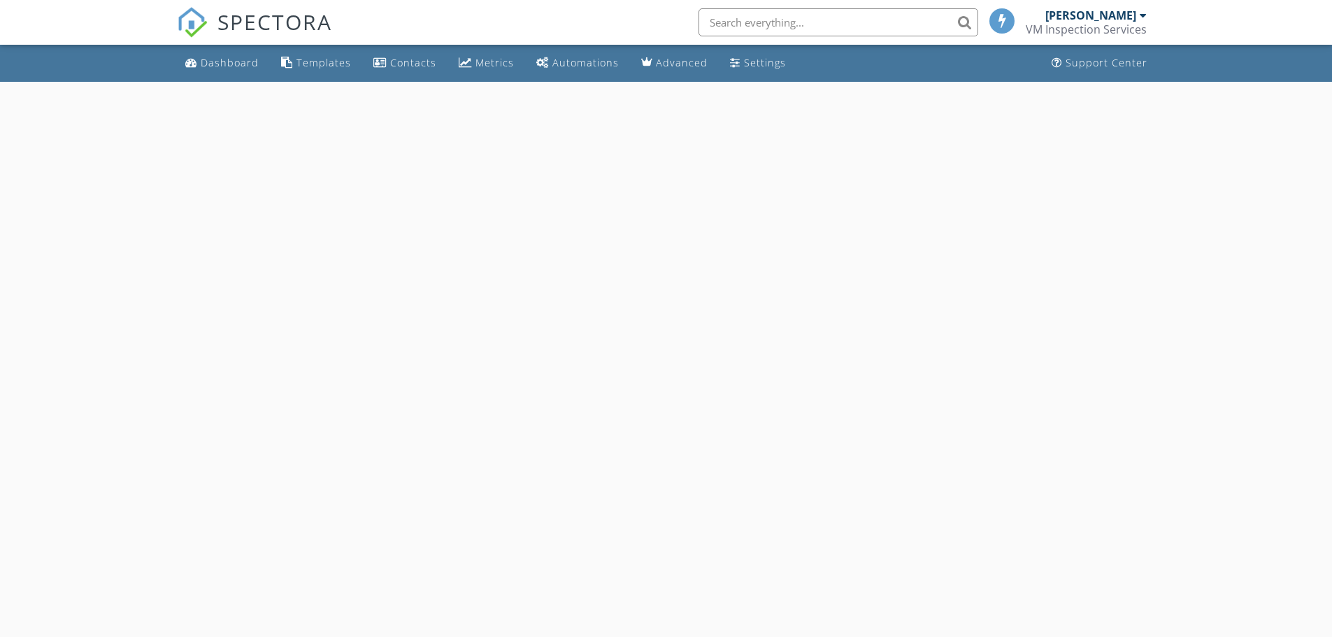
select select "7"
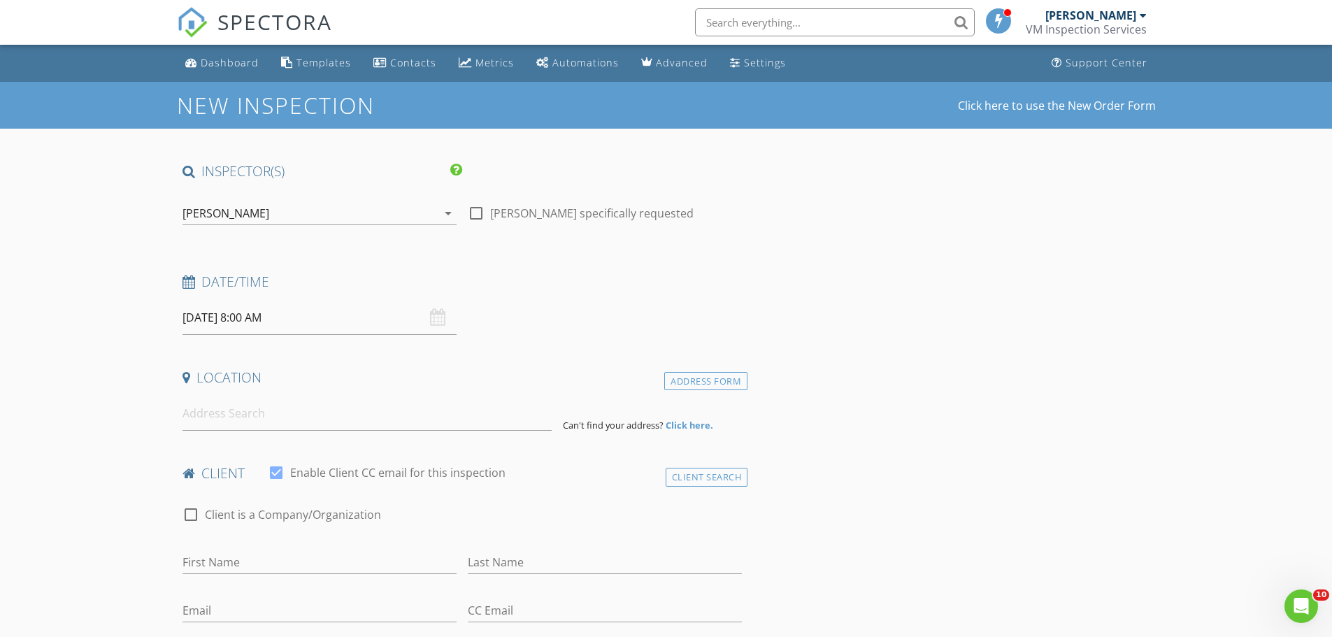
click at [238, 320] on input "08/29/2025 8:00 AM" at bounding box center [319, 318] width 274 height 34
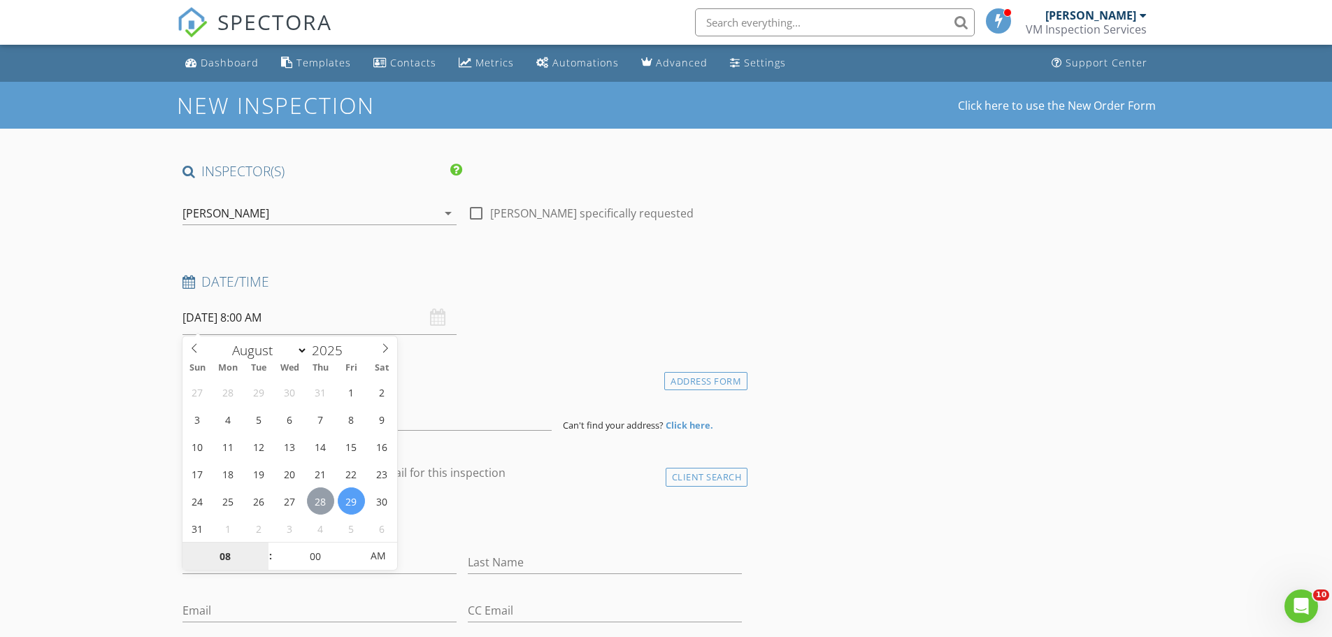
type input "08/28/2025 8:00 AM"
type input "09"
type input "08/28/2025 9:00 AM"
click at [267, 549] on span at bounding box center [264, 550] width 10 height 14
type input "10"
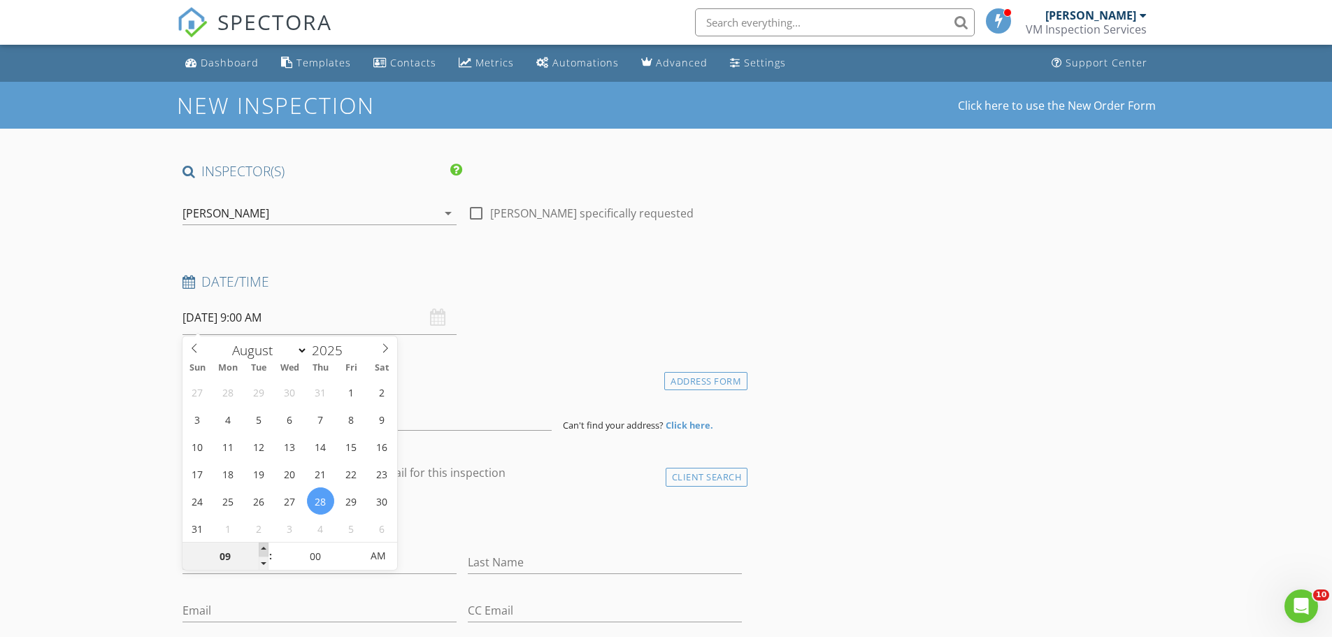
type input "[DATE] 10:00 AM"
click at [267, 549] on span at bounding box center [264, 550] width 10 height 14
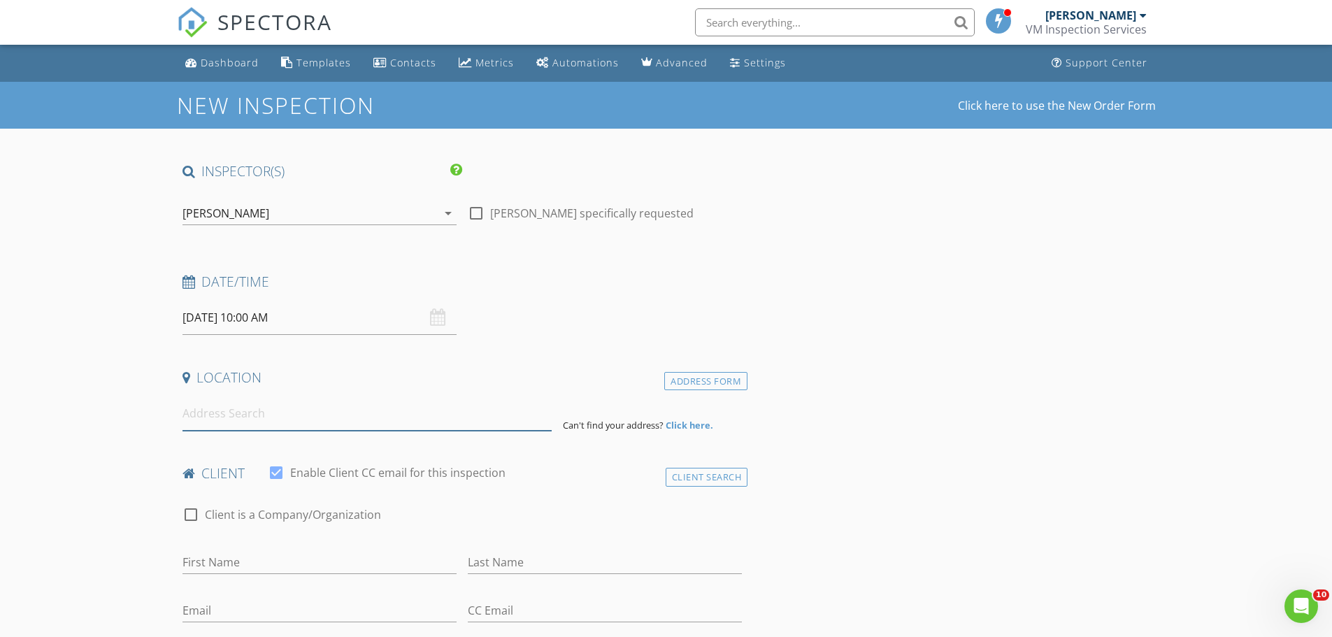
click at [211, 422] on input at bounding box center [366, 413] width 369 height 34
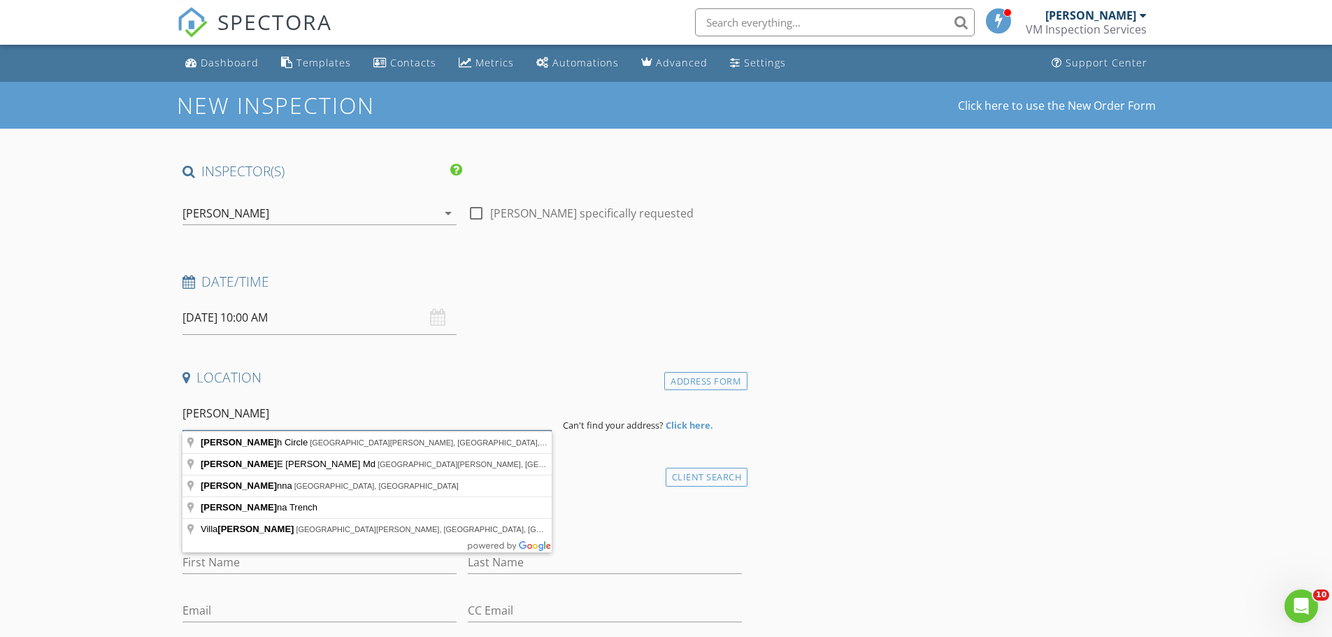
drag, startPoint x: 222, startPoint y: 416, endPoint x: 160, endPoint y: 415, distance: 62.2
type input "555 22 Court, Vero Beach, FL, USA"
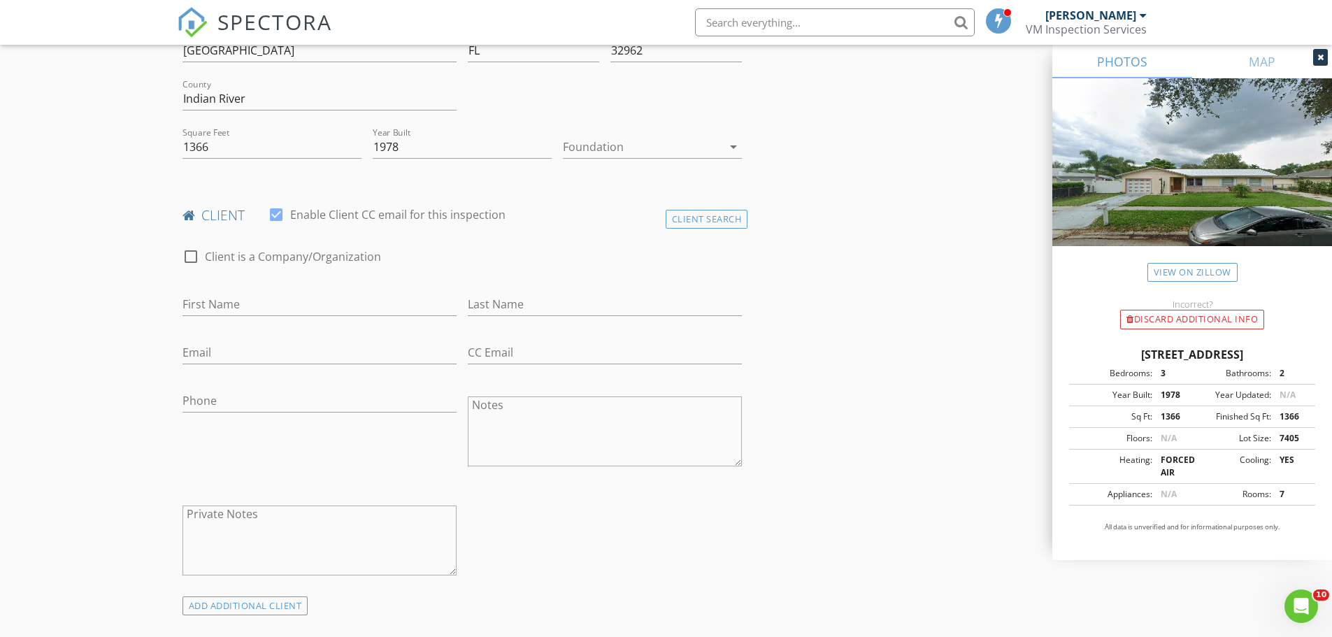
scroll to position [419, 0]
click at [217, 293] on input "First Name" at bounding box center [319, 301] width 274 height 23
type input "MARIA"
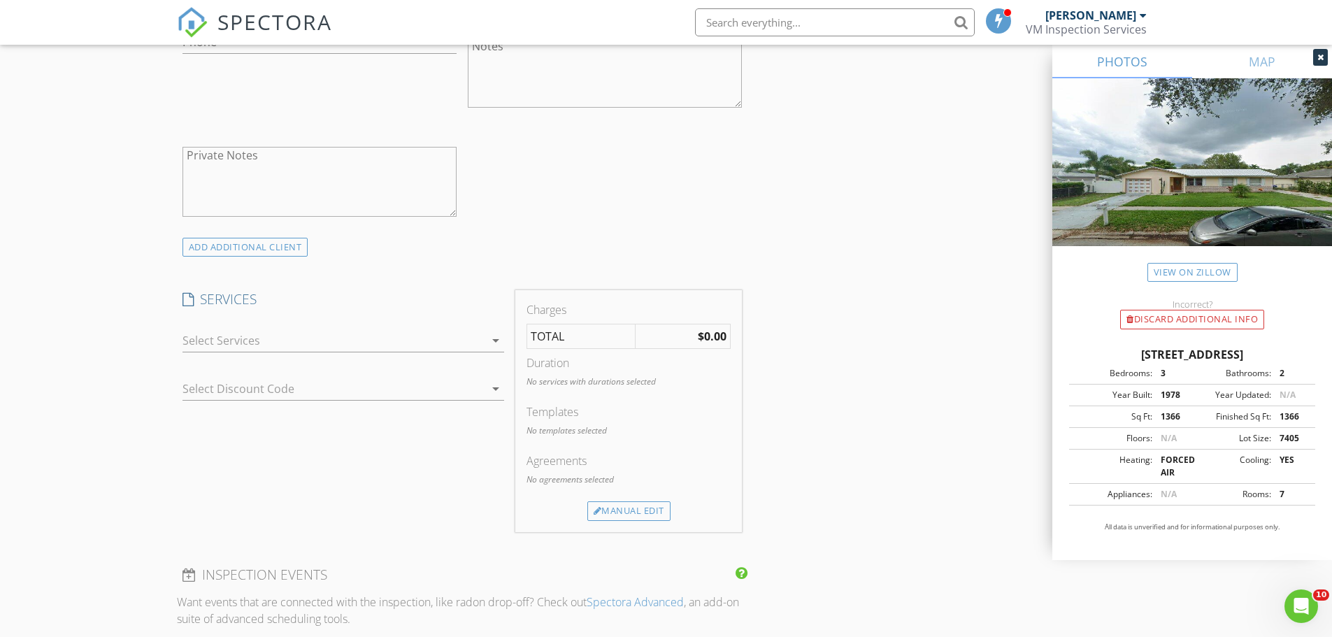
scroll to position [839, 0]
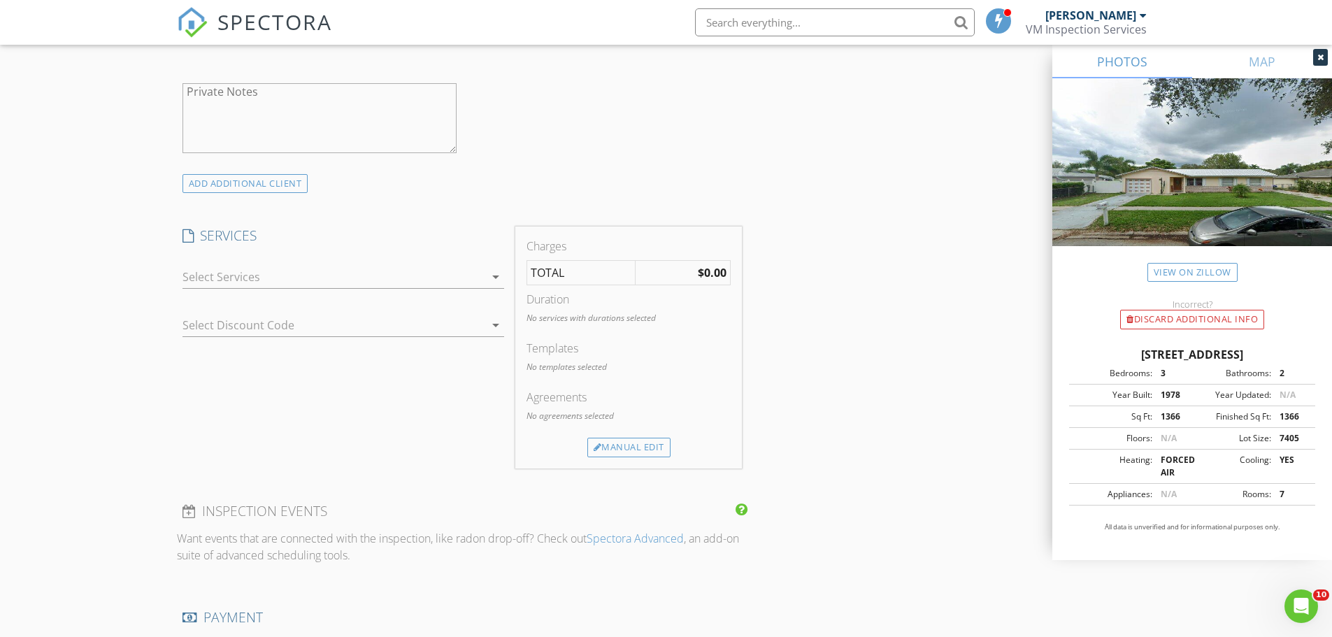
type input "CIBRIAN"
click at [412, 279] on div at bounding box center [333, 277] width 302 height 22
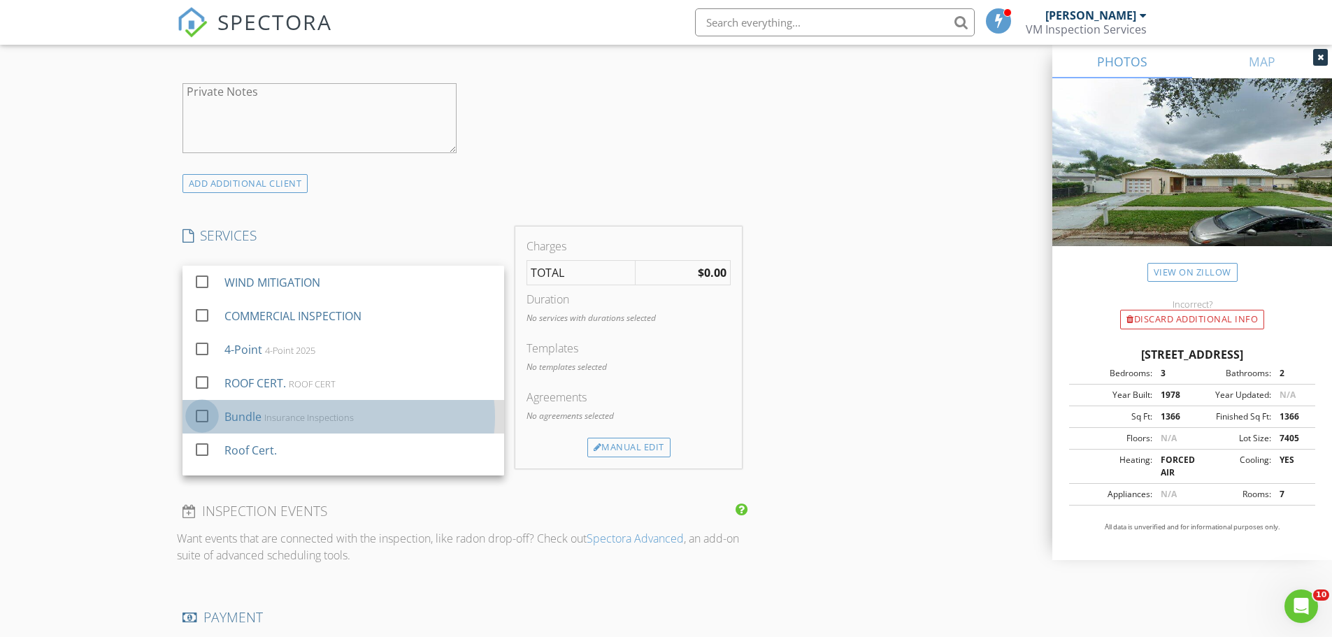
click at [205, 419] on div at bounding box center [202, 416] width 24 height 24
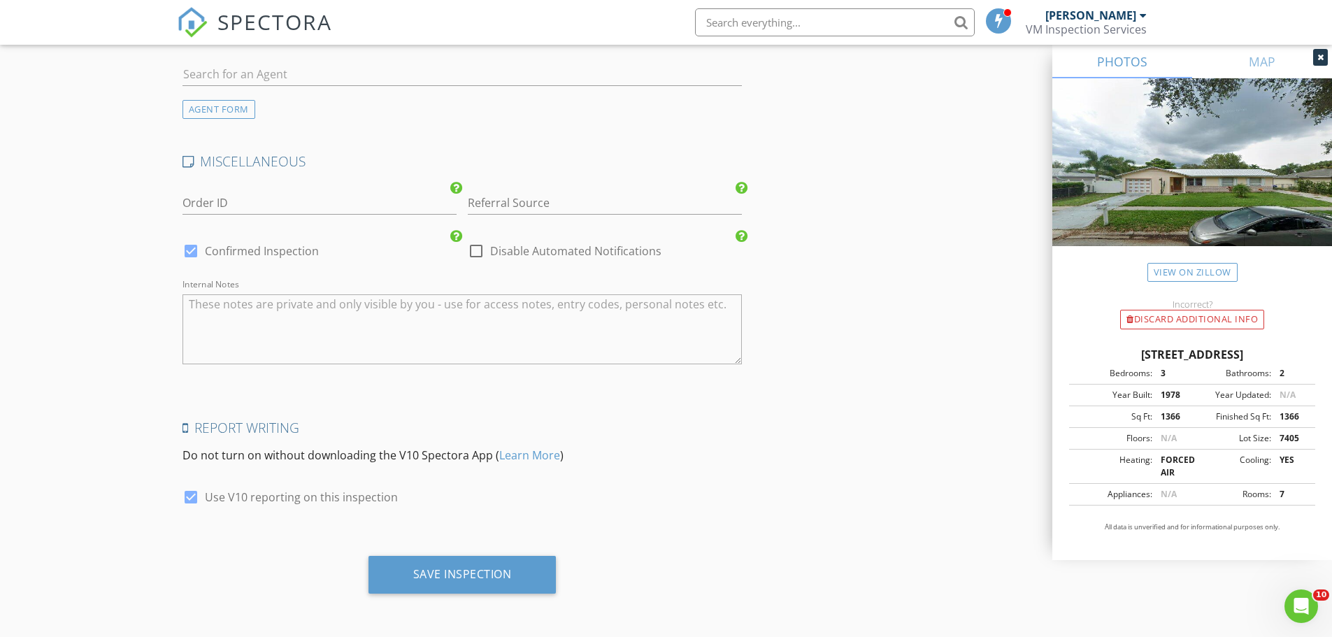
scroll to position [1756, 0]
click at [454, 584] on div "Save Inspection" at bounding box center [462, 574] width 188 height 38
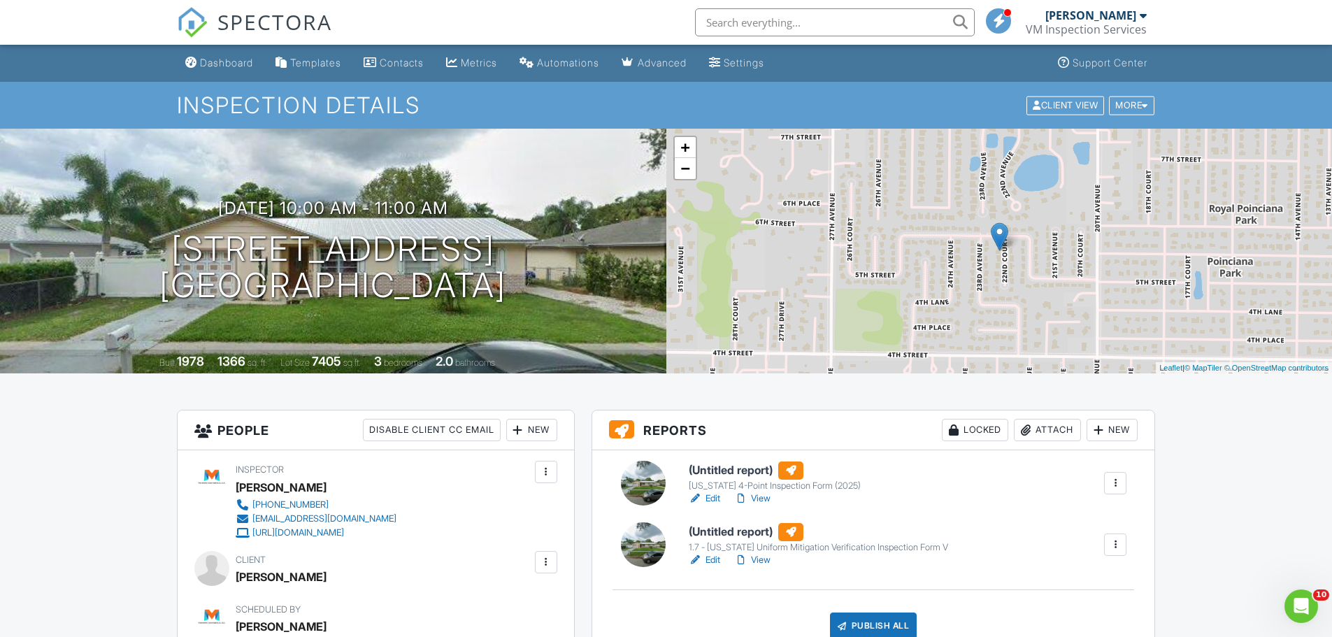
click at [230, 64] on div "Dashboard" at bounding box center [226, 63] width 53 height 12
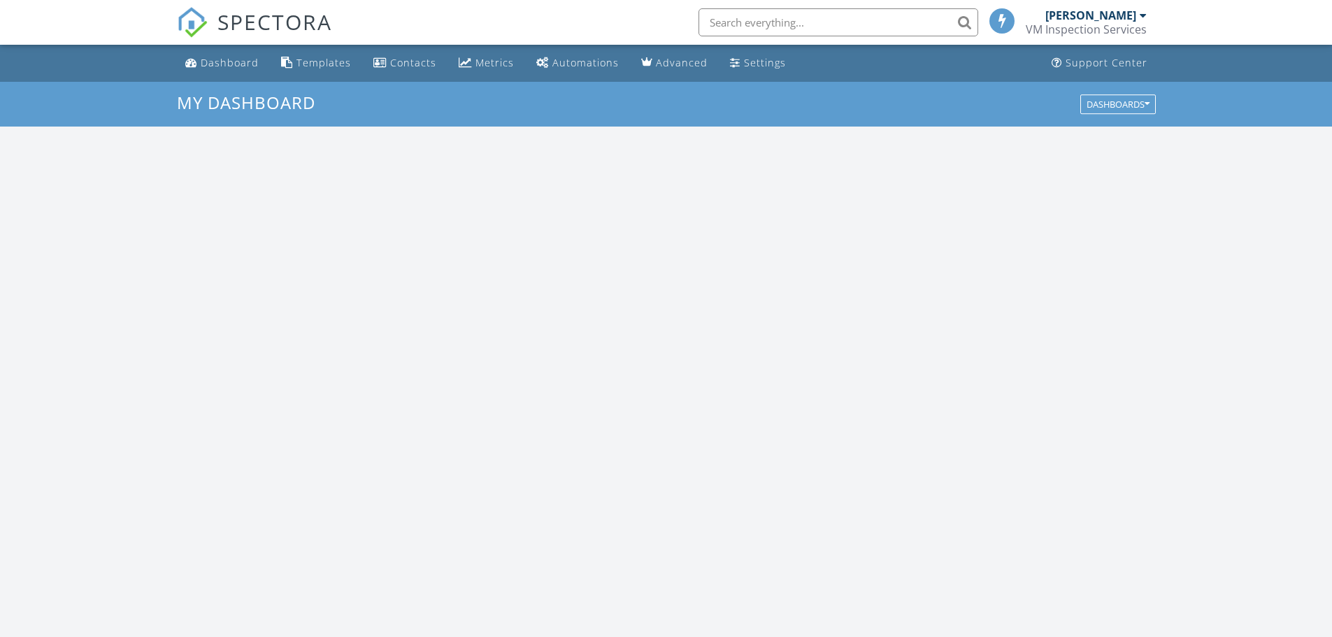
scroll to position [1294, 1354]
